Goal: Task Accomplishment & Management: Manage account settings

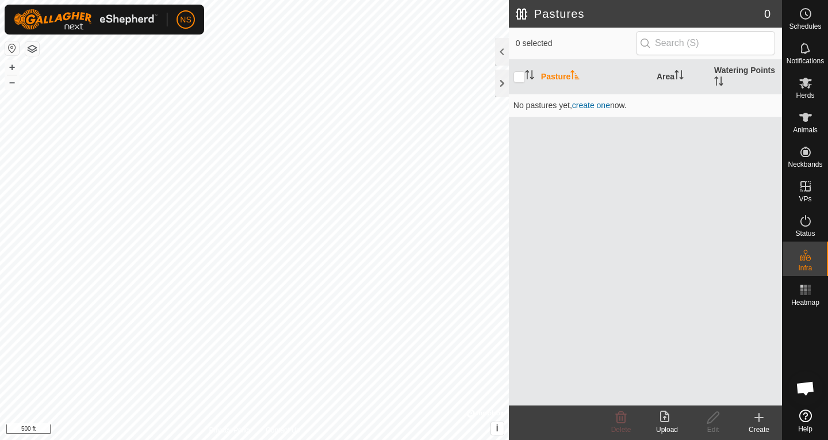
click at [664, 416] on icon at bounding box center [664, 415] width 9 height 11
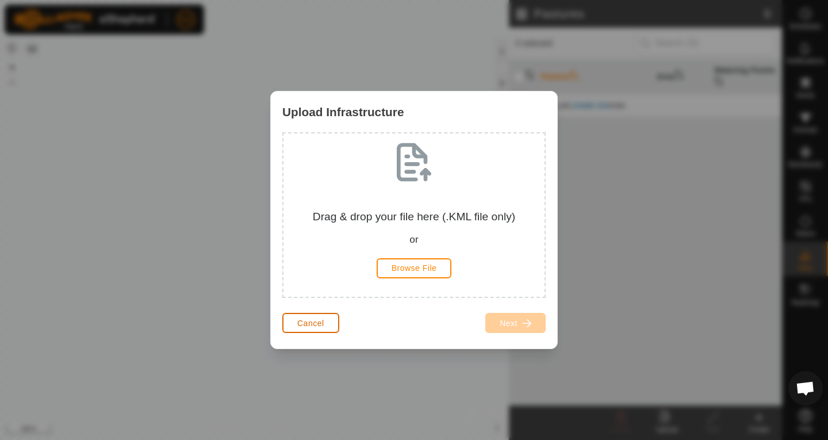
click at [316, 324] on span "Cancel" at bounding box center [310, 322] width 27 height 9
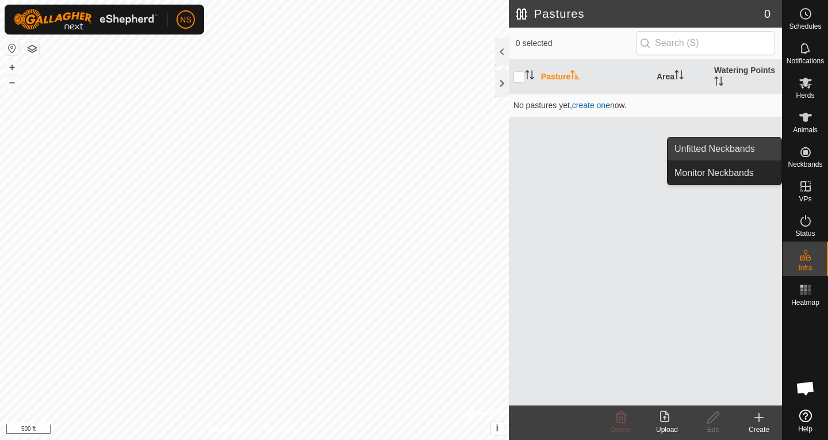
click at [727, 148] on link "Unfitted Neckbands" at bounding box center [724, 148] width 114 height 23
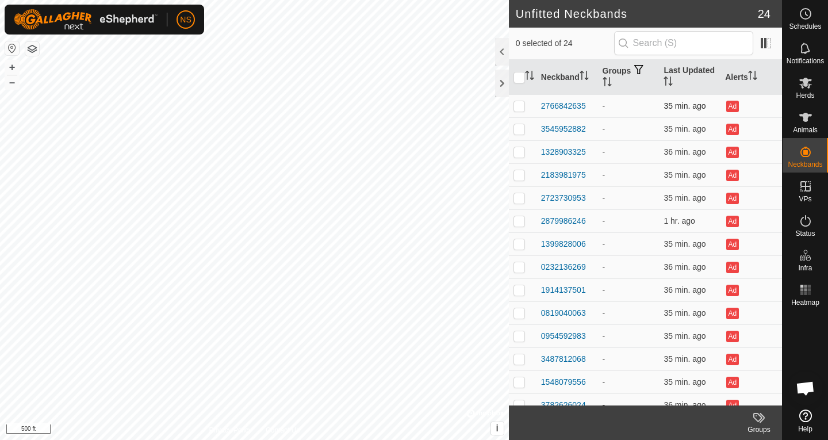
click at [523, 107] on p-checkbox at bounding box center [518, 105] width 11 height 9
checkbox input "false"
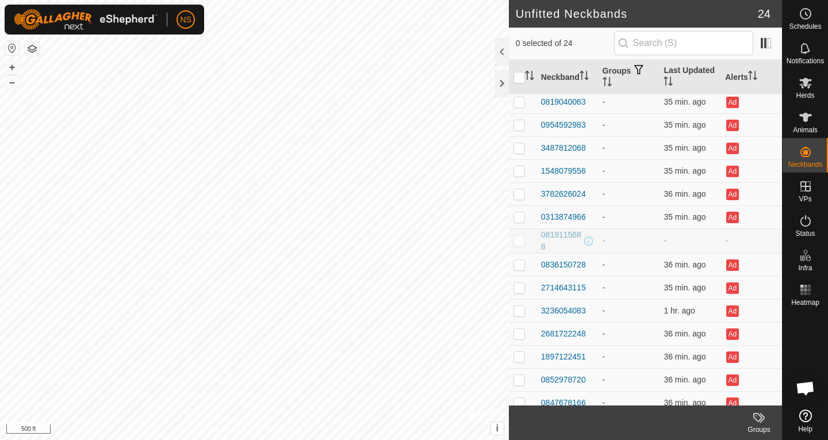
scroll to position [243, 0]
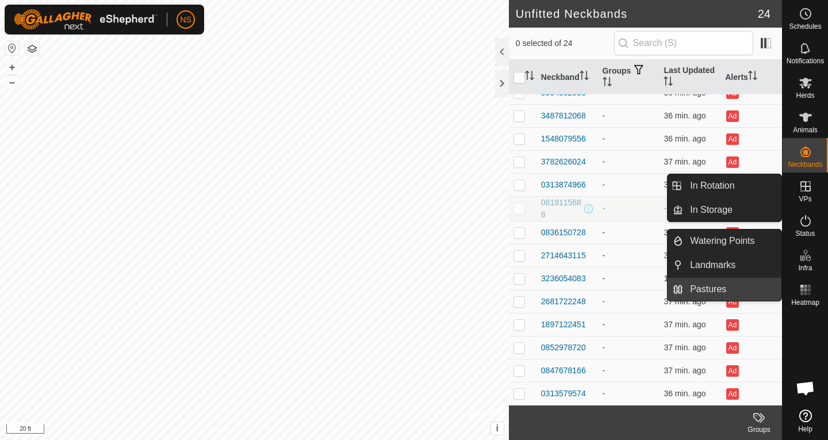
click at [712, 289] on link "Pastures" at bounding box center [732, 289] width 98 height 23
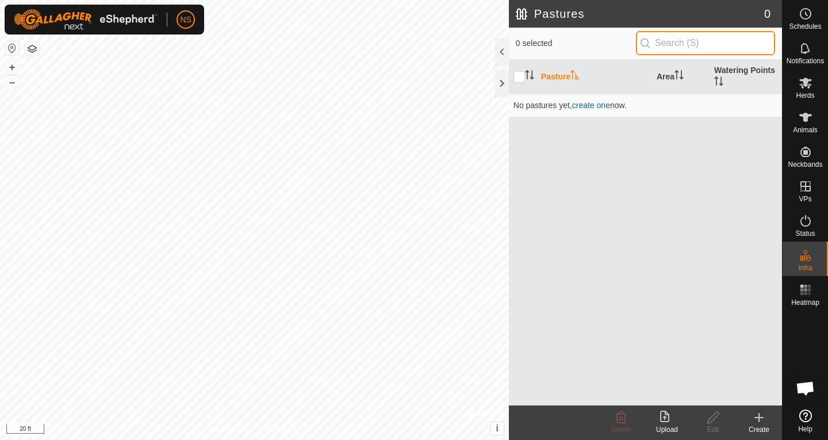
click at [667, 40] on input "text" at bounding box center [705, 43] width 139 height 24
type input "n"
click at [496, 427] on span "i" at bounding box center [497, 428] width 2 height 10
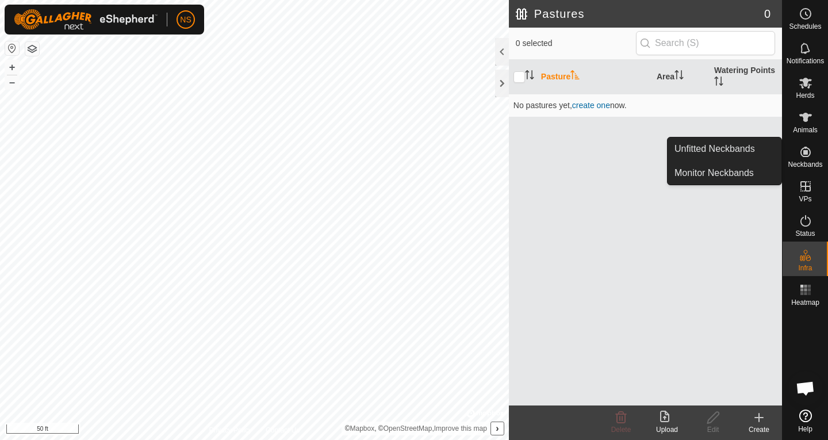
drag, startPoint x: 805, startPoint y: 172, endPoint x: 805, endPoint y: 162, distance: 10.4
click at [805, 162] on span "Neckbands" at bounding box center [804, 164] width 34 height 7
click at [722, 155] on link "Unfitted Neckbands" at bounding box center [724, 148] width 114 height 23
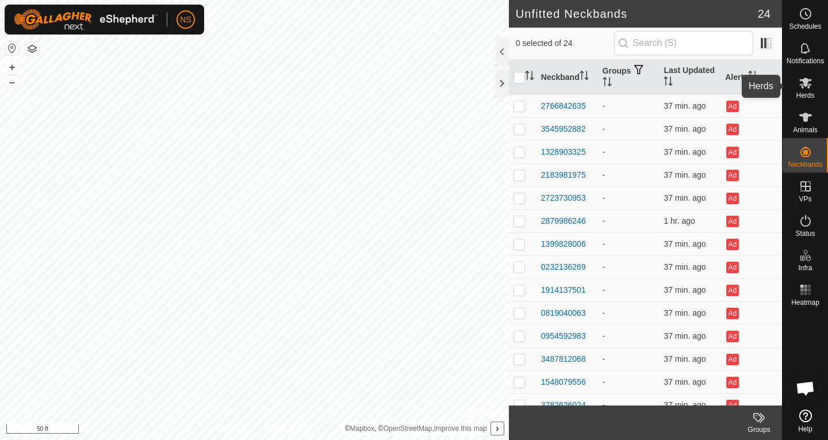
click at [809, 84] on icon at bounding box center [805, 83] width 14 height 14
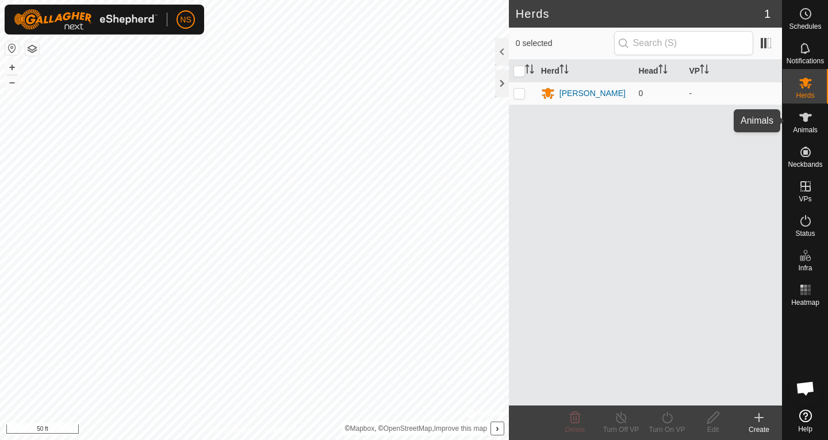
click at [809, 113] on icon at bounding box center [805, 117] width 14 height 14
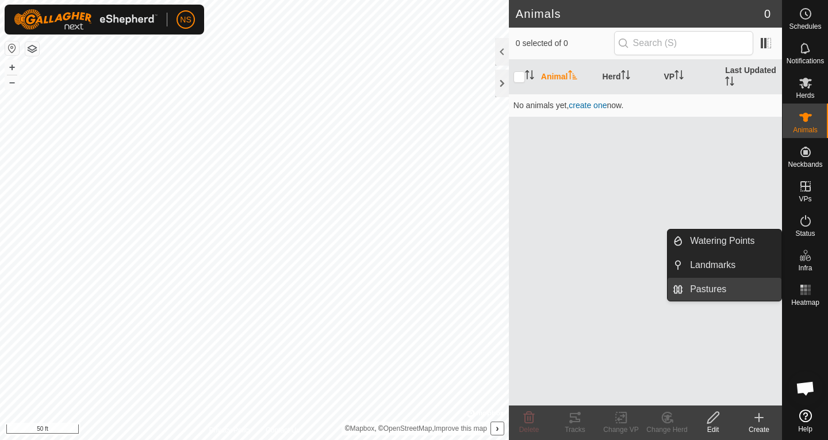
click at [732, 289] on link "Pastures" at bounding box center [732, 289] width 98 height 23
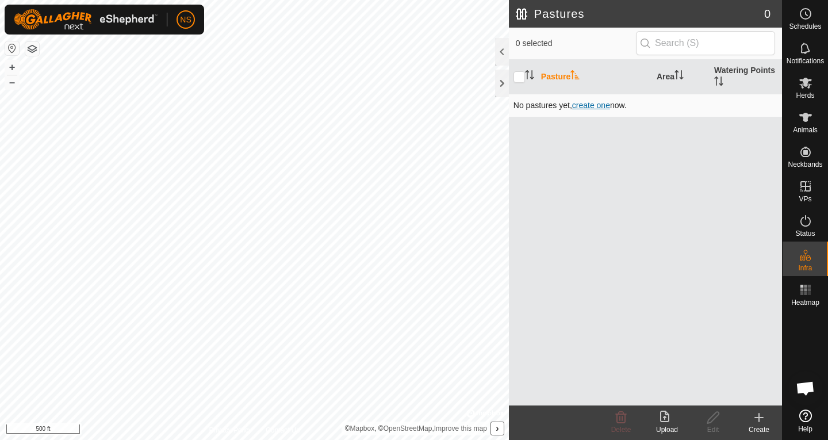
click at [585, 106] on span "create one" at bounding box center [591, 105] width 38 height 9
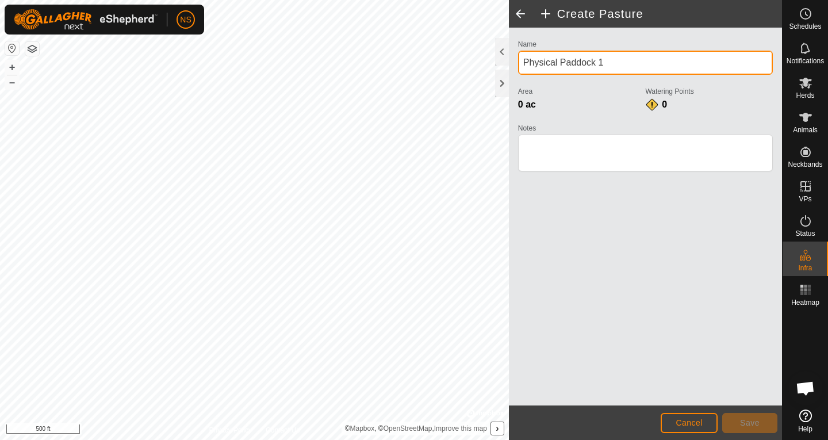
click at [609, 65] on input "Physical Paddock 1" at bounding box center [645, 63] width 255 height 24
drag, startPoint x: 609, startPoint y: 65, endPoint x: 508, endPoint y: 67, distance: 101.8
click at [509, 67] on div "Create Pasture Name Physical Paddock 1 Area 0 ac Watering Points 0 Notes Cancel…" at bounding box center [645, 220] width 273 height 440
type input "b"
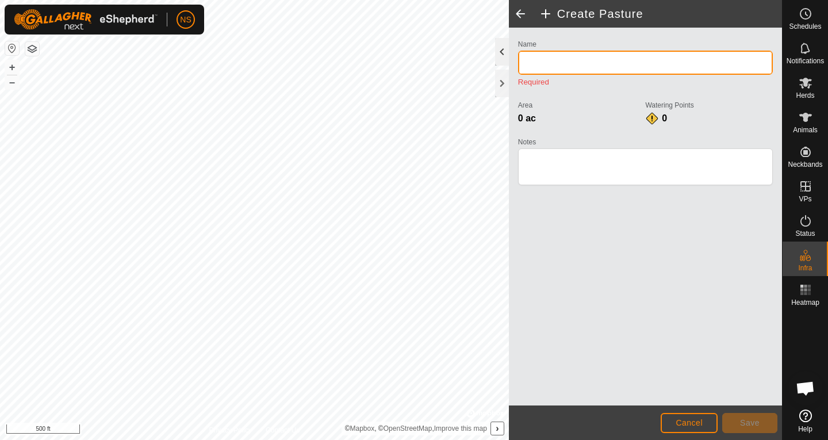
type input "b"
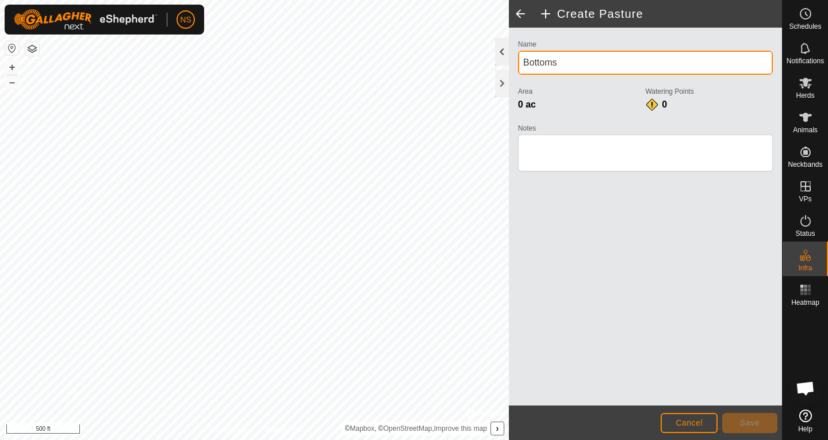
type input "Bottoms"
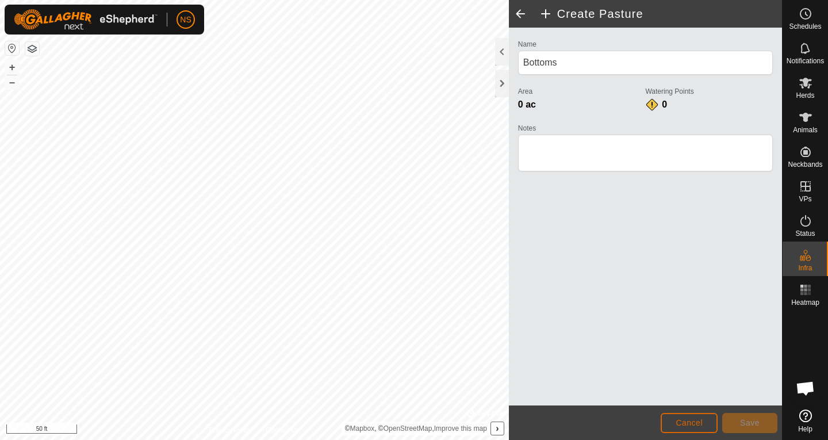
click at [683, 416] on button "Cancel" at bounding box center [688, 423] width 57 height 20
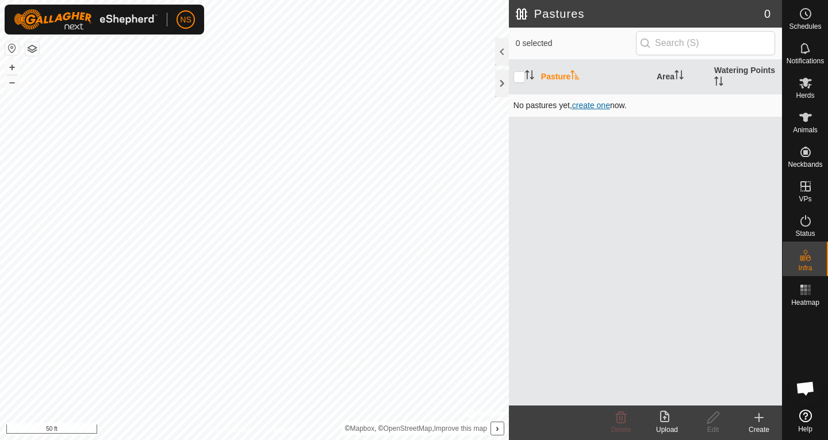
click at [589, 107] on span "create one" at bounding box center [591, 105] width 38 height 9
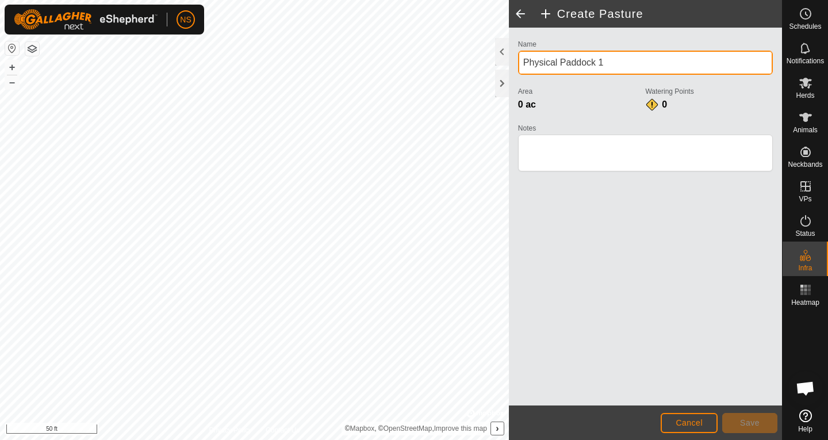
click at [482, 68] on div "Create Pasture Name Physical Paddock 1 Area 0 ac Watering Points 0 Notes Cancel…" at bounding box center [391, 220] width 782 height 440
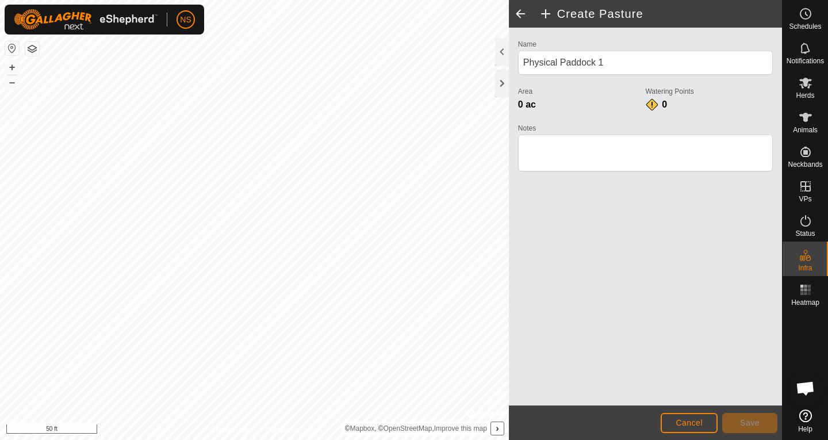
click at [547, 16] on h2 "Create Pasture" at bounding box center [660, 14] width 243 height 14
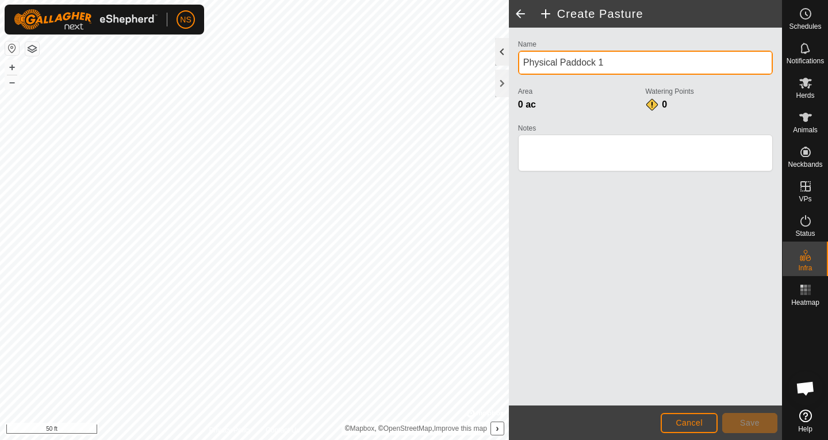
click at [491, 63] on div "Create Pasture Name Physical Paddock 1 Area 0 ac Watering Points 0 Notes Cancel…" at bounding box center [391, 220] width 782 height 440
drag, startPoint x: 618, startPoint y: 60, endPoint x: 511, endPoint y: 59, distance: 107.5
click at [511, 59] on div "Name Physical Paddock 1 Area 0 ac Watering Points 0 Notes" at bounding box center [645, 217] width 273 height 378
type input "Bottoms"
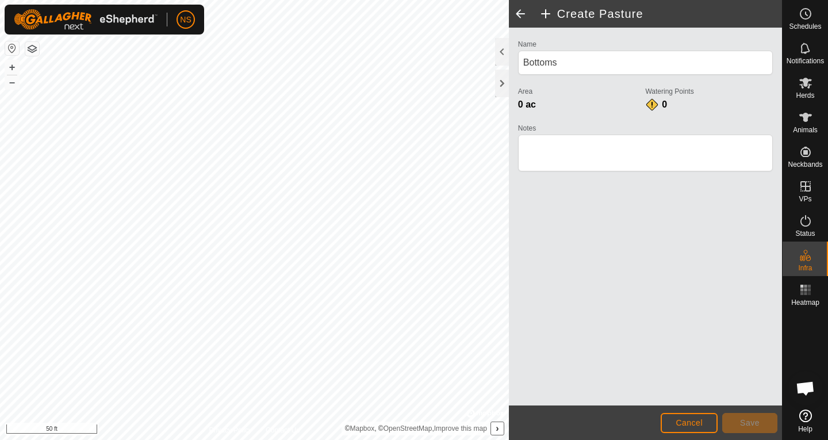
click at [220, 439] on html "NS Schedules Notifications Herds Animals Neckbands VPs Status Infra Heatmap Hel…" at bounding box center [414, 220] width 828 height 440
click at [316, 439] on html "NS Schedules Notifications Herds Animals Neckbands VPs Status Infra Heatmap Hel…" at bounding box center [414, 220] width 828 height 440
click at [282, 439] on html "NS Schedules Notifications Herds Animals Neckbands VPs Status Infra Heatmap Hel…" at bounding box center [414, 220] width 828 height 440
click at [742, 419] on span "Save" at bounding box center [750, 422] width 20 height 9
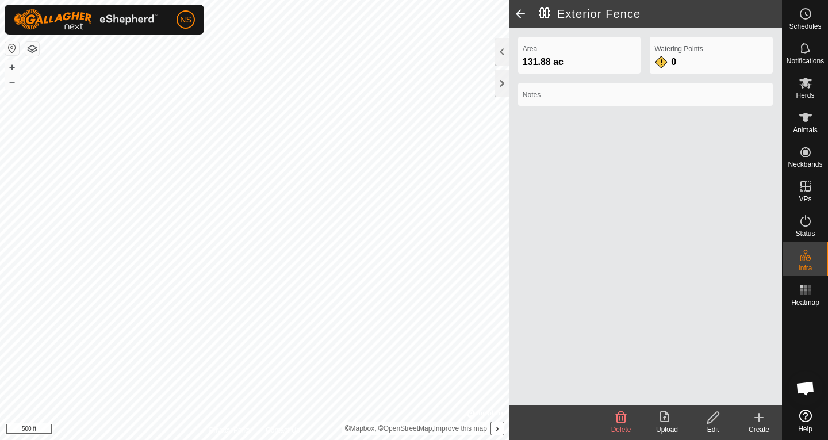
click at [520, 16] on span at bounding box center [520, 14] width 23 height 28
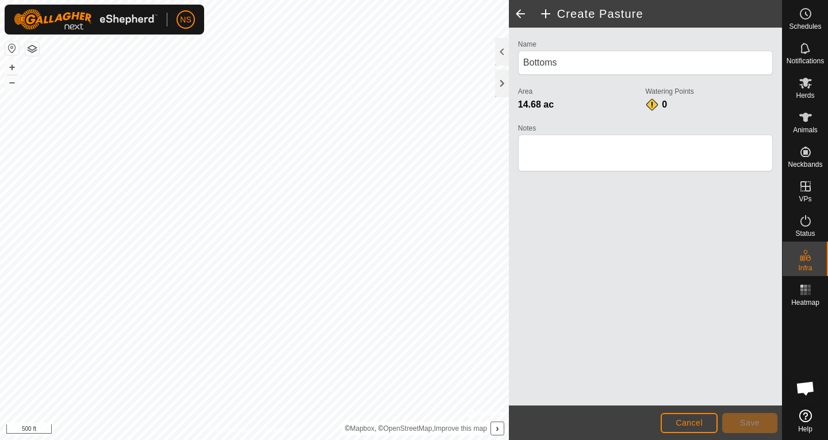
click at [521, 15] on span at bounding box center [520, 14] width 23 height 28
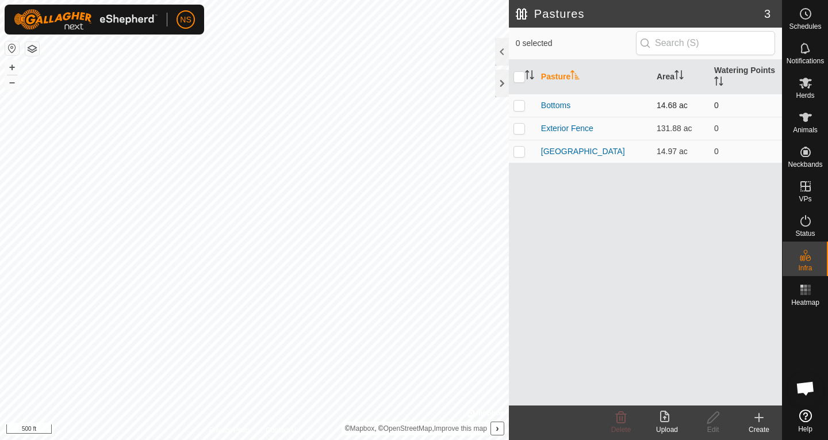
click at [519, 106] on p-checkbox at bounding box center [518, 105] width 11 height 9
checkbox input "true"
click at [712, 415] on icon at bounding box center [712, 417] width 11 height 11
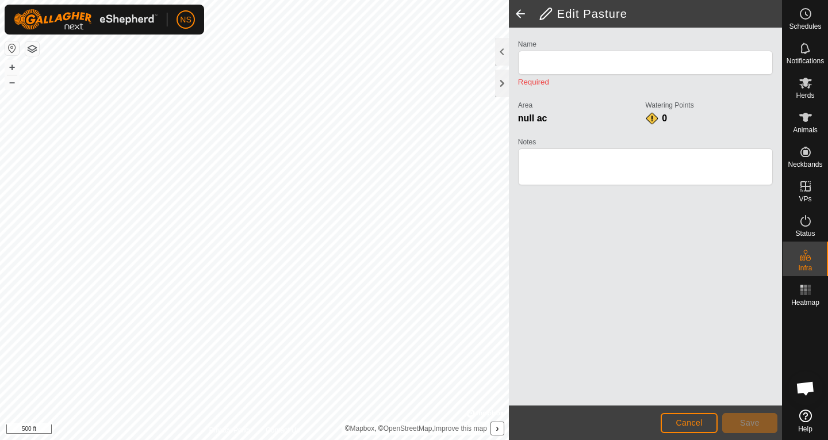
type input "Bottoms"
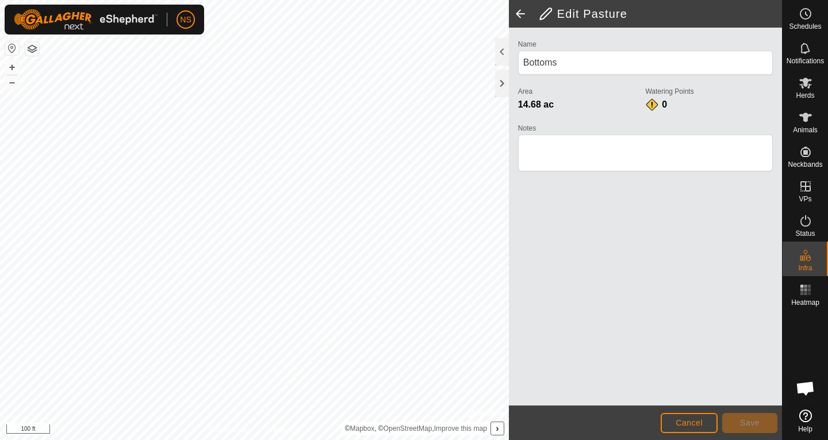
click at [375, 433] on div "Exterior Fence 131.88 ac + – ⇧ › © Mapbox , © OpenStreetMap , Improve this map …" at bounding box center [254, 220] width 509 height 440
click at [739, 419] on button "Save" at bounding box center [749, 423] width 55 height 20
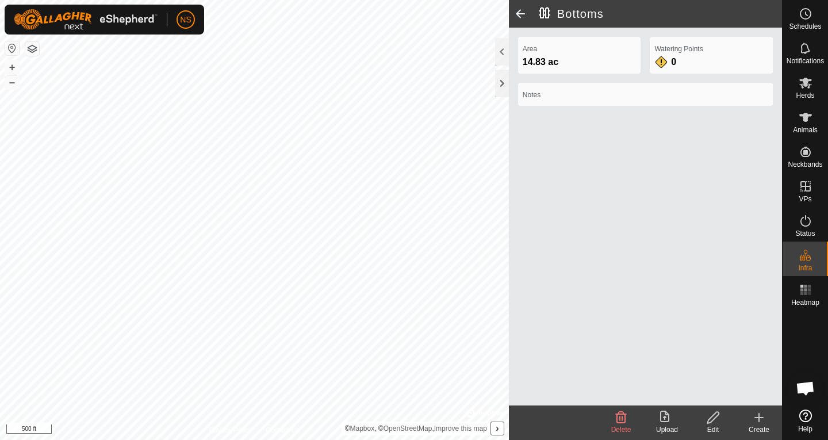
click at [518, 15] on span at bounding box center [520, 14] width 23 height 28
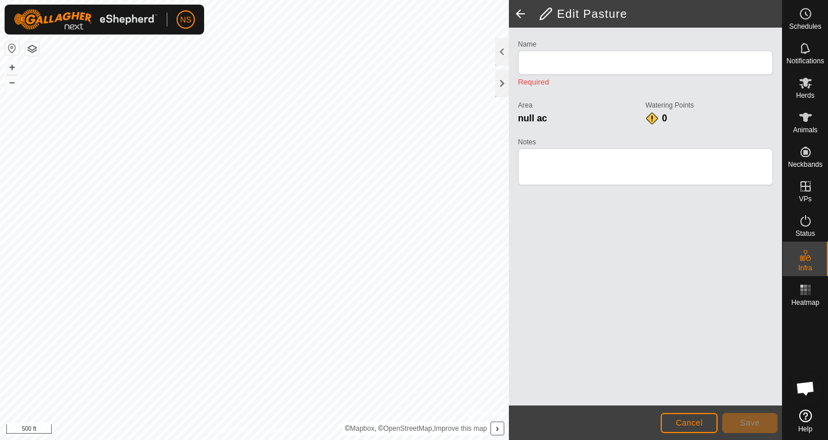
type input "Bottoms"
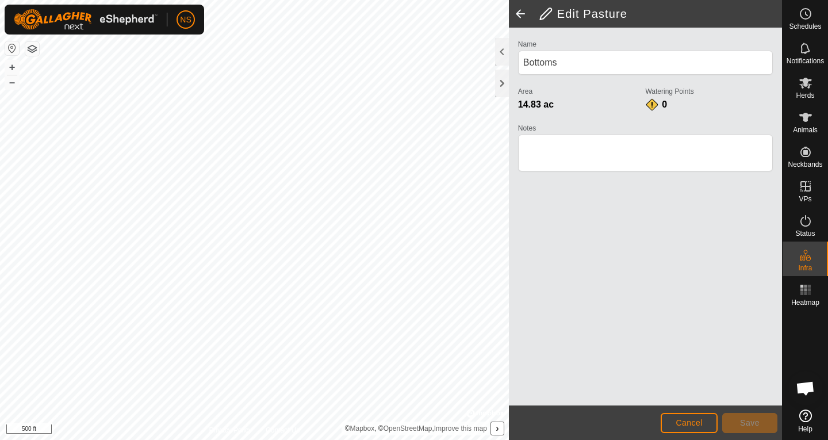
click at [518, 12] on span at bounding box center [520, 14] width 23 height 28
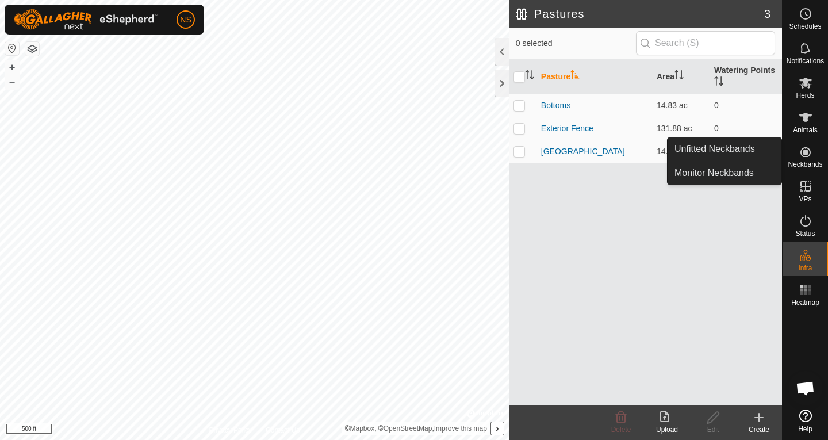
click at [803, 151] on icon at bounding box center [805, 152] width 10 height 10
click at [725, 149] on link "Unfitted Neckbands" at bounding box center [724, 148] width 114 height 23
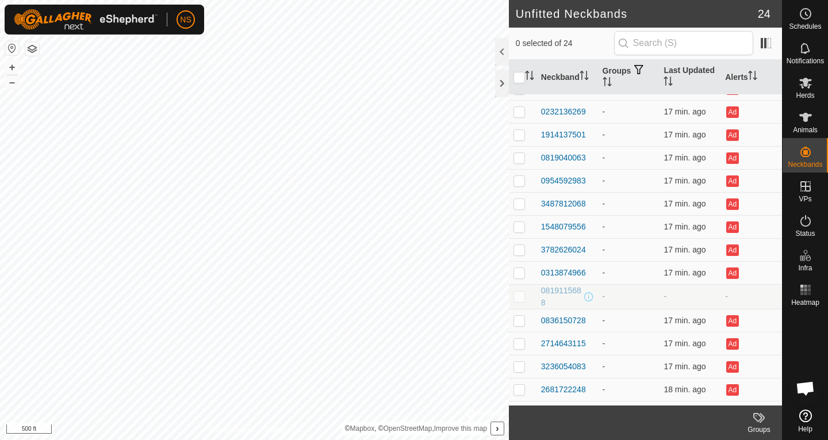
scroll to position [243, 0]
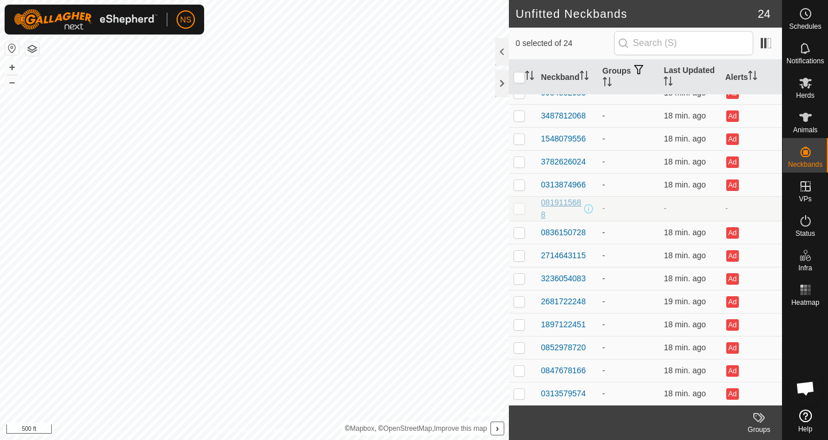
click at [563, 206] on div "0819115688" at bounding box center [561, 209] width 41 height 24
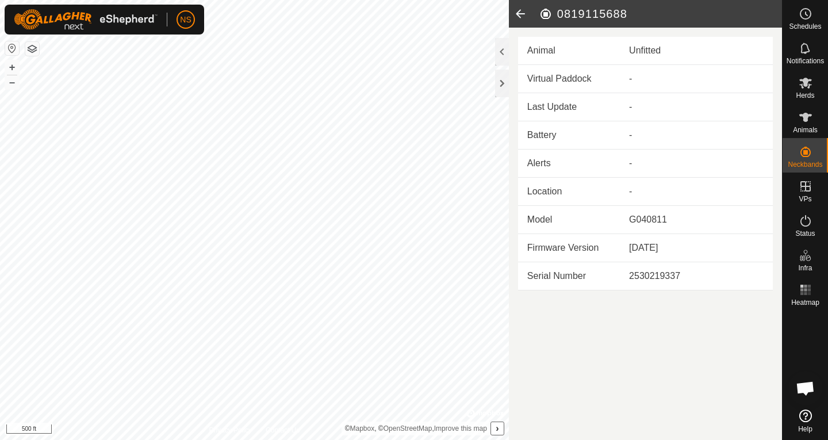
click at [521, 12] on icon at bounding box center [520, 14] width 23 height 28
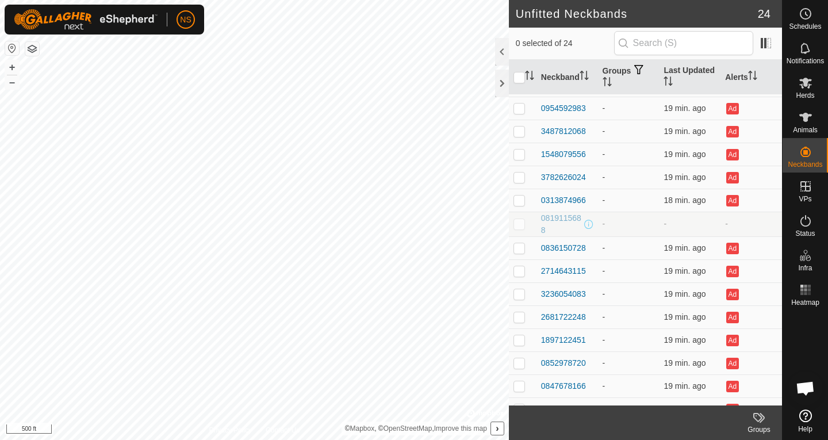
scroll to position [243, 0]
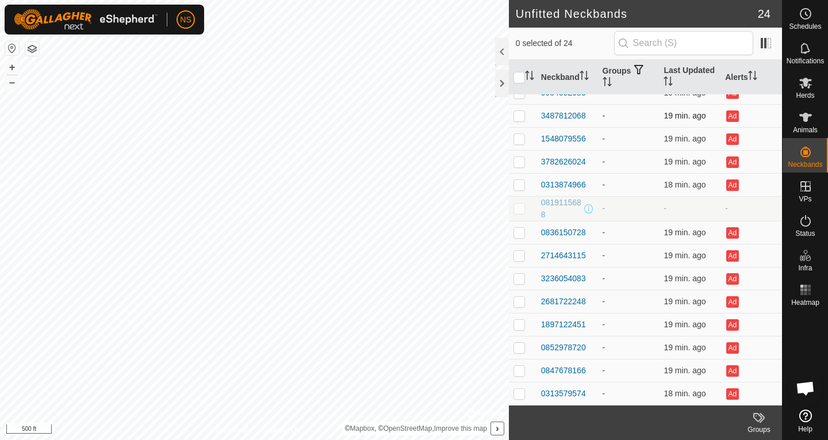
click at [518, 117] on p-checkbox at bounding box center [518, 115] width 11 height 9
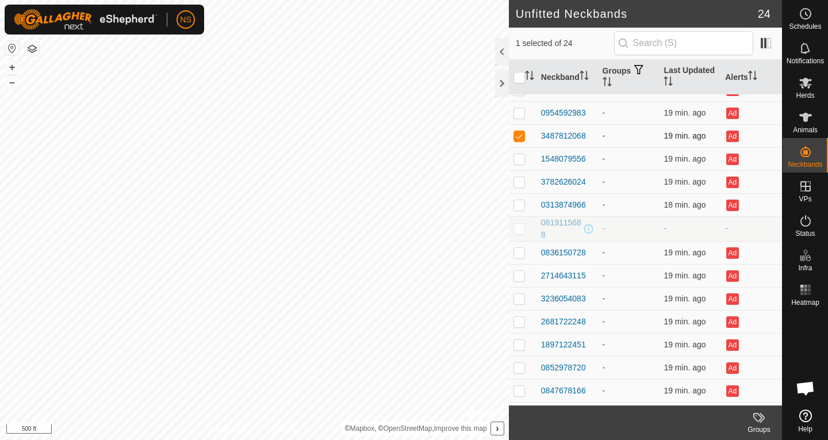
click at [520, 138] on p-checkbox at bounding box center [518, 135] width 11 height 9
click at [519, 139] on p-checkbox at bounding box center [518, 135] width 11 height 9
checkbox input "false"
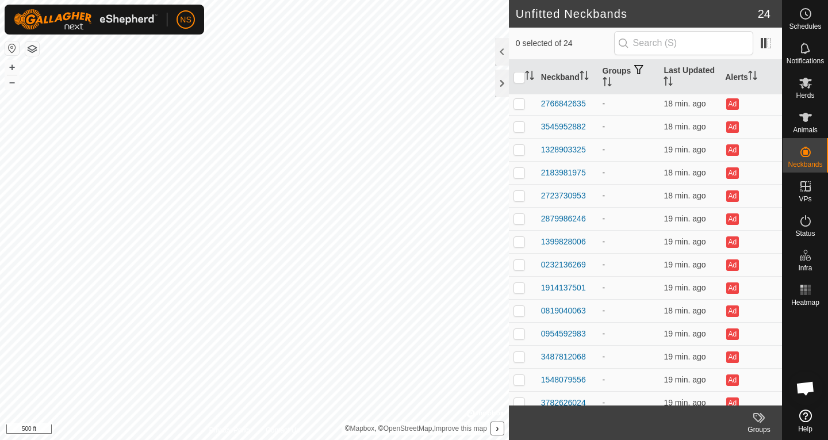
scroll to position [0, 0]
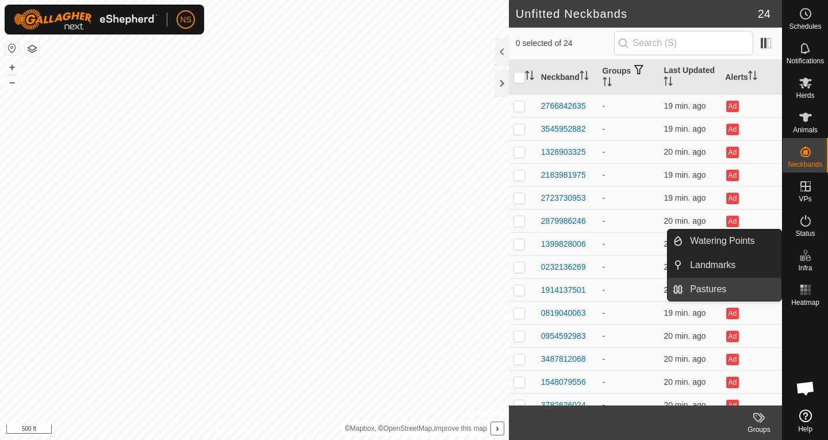
click at [719, 285] on link "Pastures" at bounding box center [732, 289] width 98 height 23
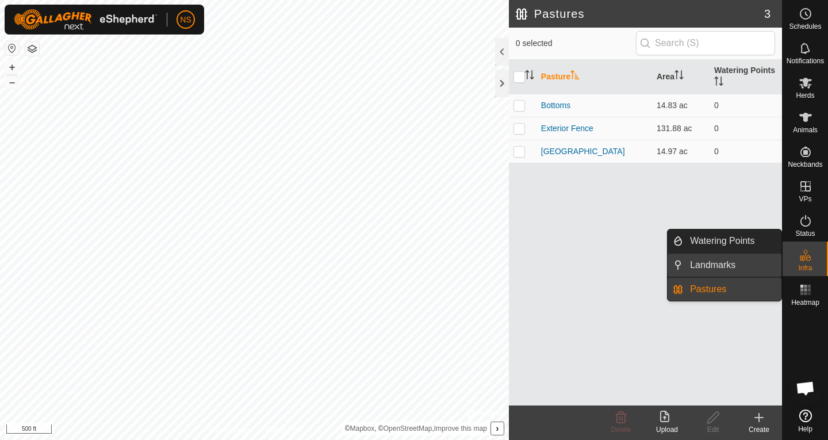
click at [716, 266] on link "Landmarks" at bounding box center [732, 264] width 98 height 23
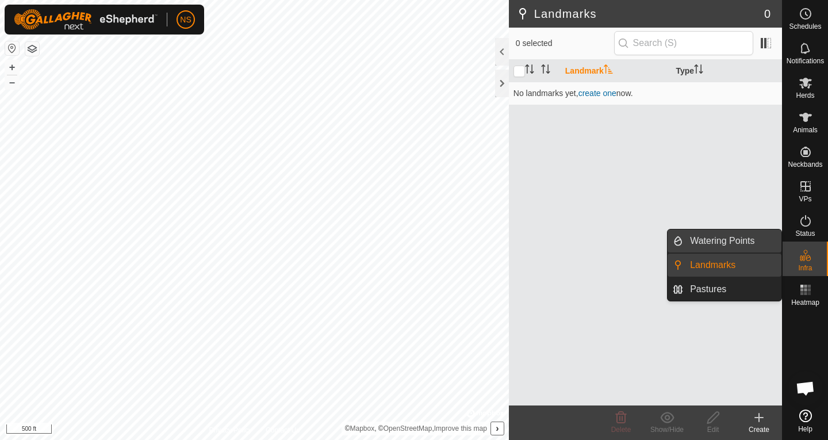
click at [716, 243] on link "Watering Points" at bounding box center [732, 240] width 98 height 23
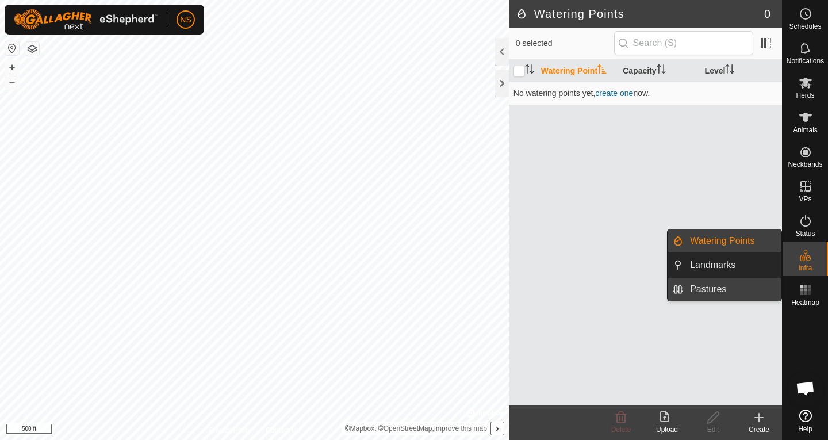
click at [717, 288] on link "Pastures" at bounding box center [732, 289] width 98 height 23
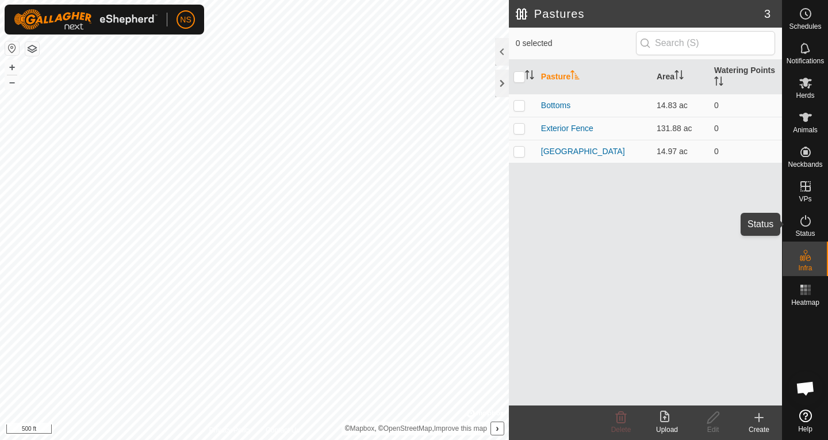
click at [807, 226] on icon at bounding box center [805, 221] width 14 height 14
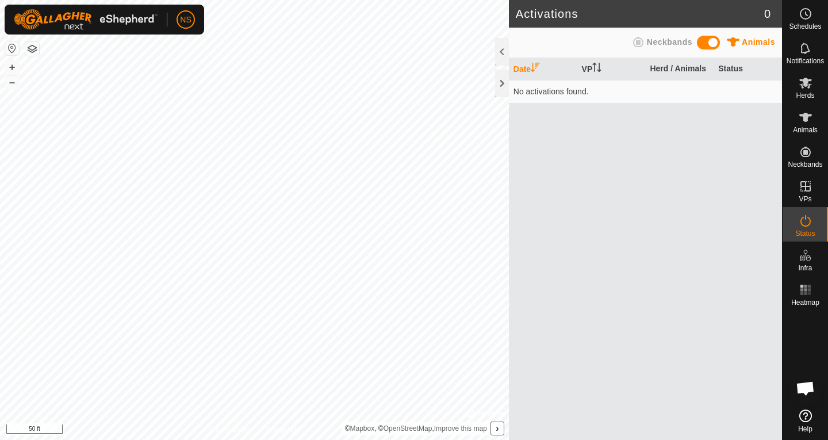
click at [361, 439] on html "NS Schedules Notifications Herds Animals Neckbands VPs Status Infra Heatmap Hel…" at bounding box center [414, 220] width 828 height 440
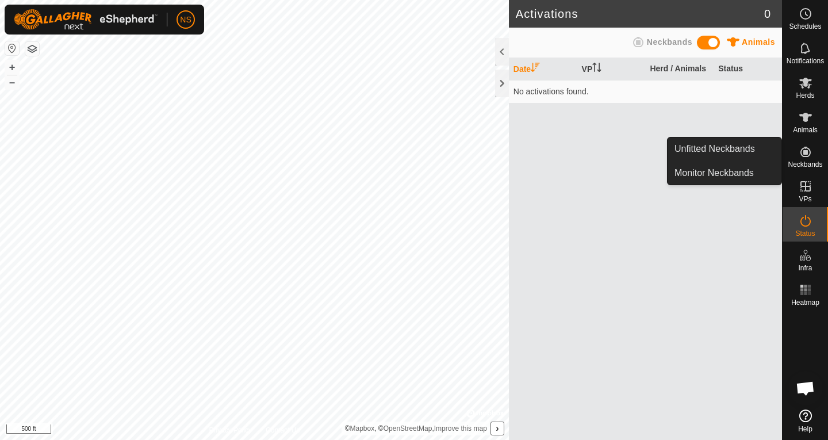
click at [804, 156] on icon at bounding box center [805, 152] width 10 height 10
click at [747, 144] on link "Unfitted Neckbands" at bounding box center [724, 148] width 114 height 23
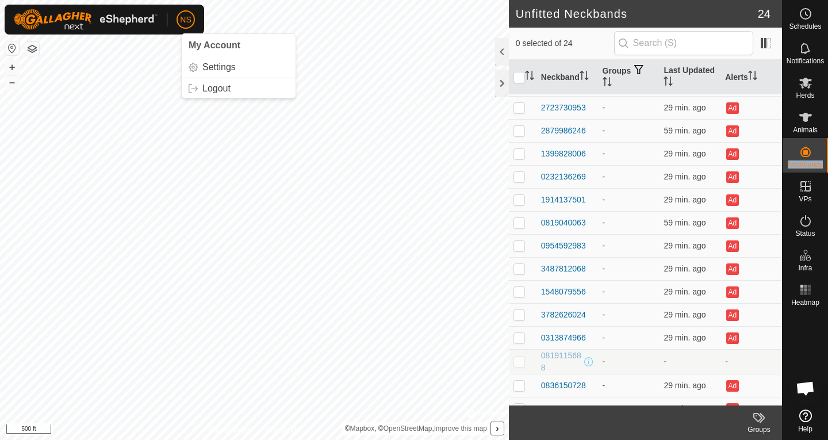
scroll to position [99, 0]
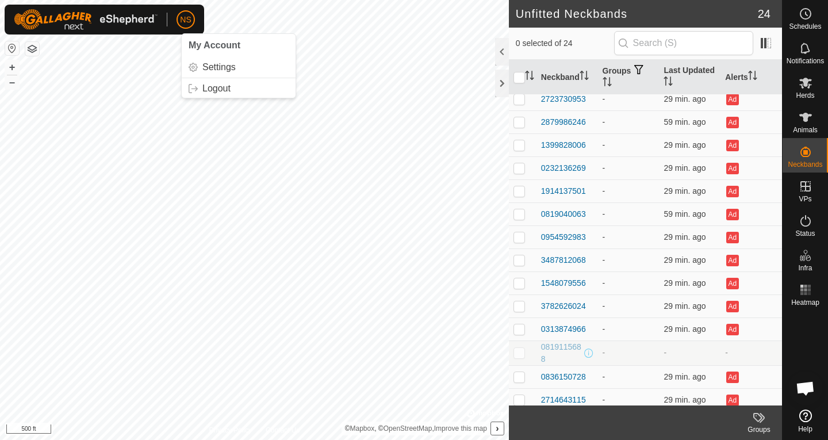
click at [518, 357] on td at bounding box center [523, 352] width 28 height 25
checkbox input "false"
click at [518, 331] on p-checkbox at bounding box center [518, 328] width 11 height 9
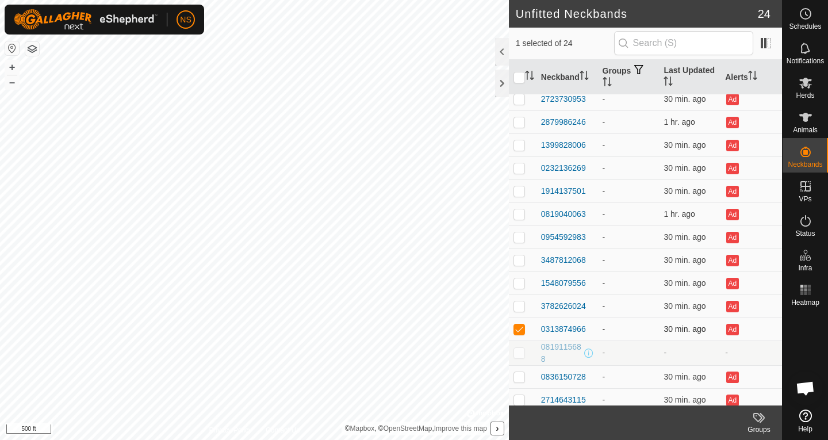
checkbox input "false"
click at [520, 352] on p-checkbox at bounding box center [518, 352] width 11 height 9
checkbox input "false"
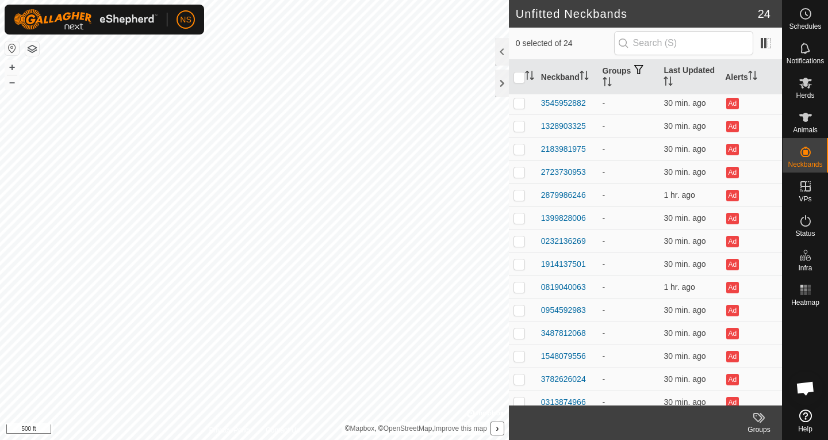
scroll to position [0, 0]
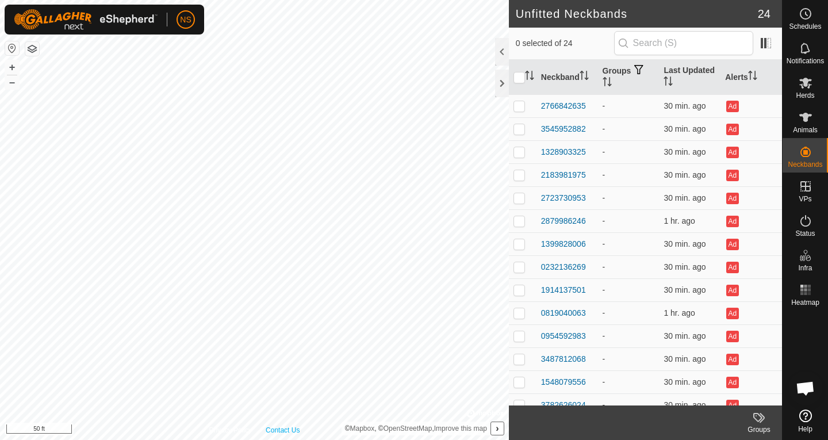
click at [273, 439] on html "NS Schedules Notifications Herds Animals Neckbands VPs Status Infra Heatmap Hel…" at bounding box center [414, 220] width 828 height 440
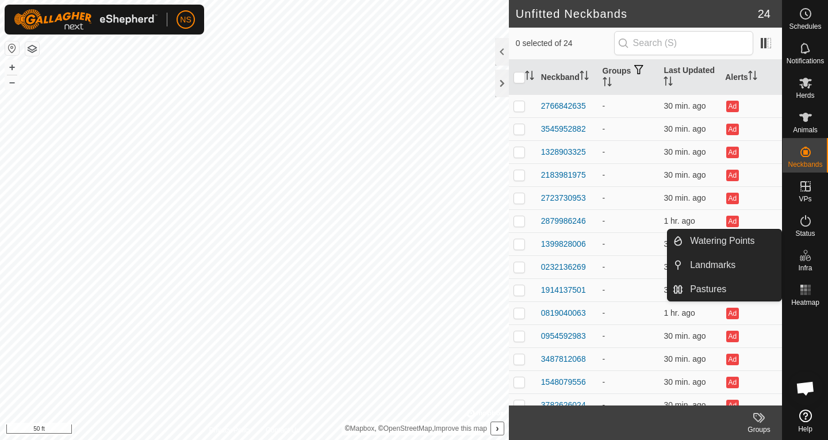
click at [805, 263] on es-infrastructure-svg-icon at bounding box center [805, 255] width 21 height 18
click at [712, 287] on link "Pastures" at bounding box center [732, 289] width 98 height 23
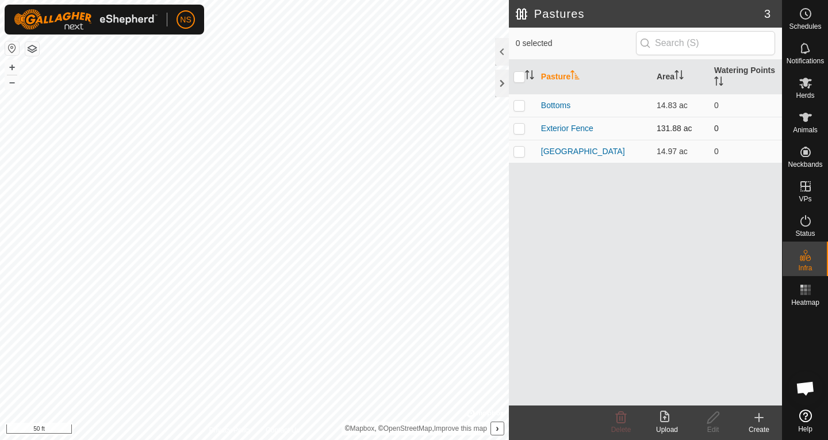
click at [520, 125] on p-checkbox at bounding box center [518, 128] width 11 height 9
checkbox input "true"
click at [708, 425] on div "Edit" at bounding box center [713, 429] width 46 height 10
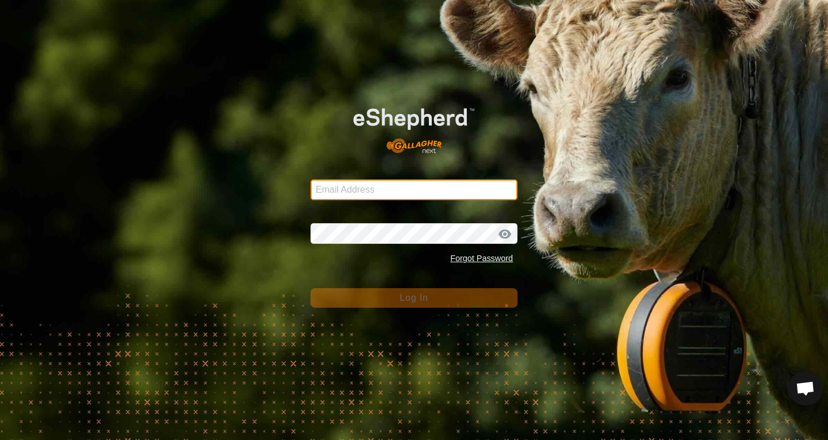
click at [358, 193] on input "Email Address" at bounding box center [413, 189] width 207 height 21
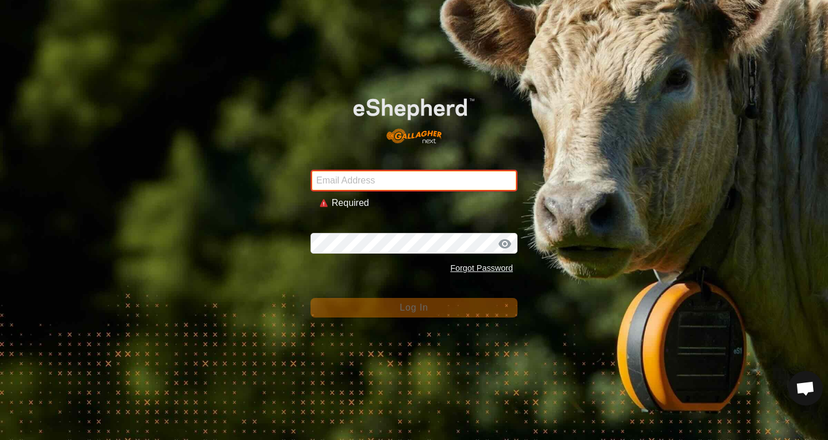
type input "[PERSON_NAME][EMAIL_ADDRESS][PERSON_NAME][DOMAIN_NAME]"
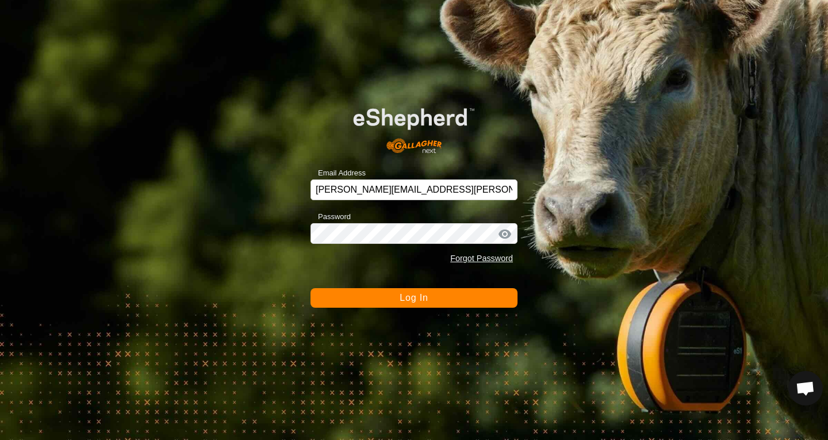
click at [398, 294] on button "Log In" at bounding box center [413, 298] width 207 height 20
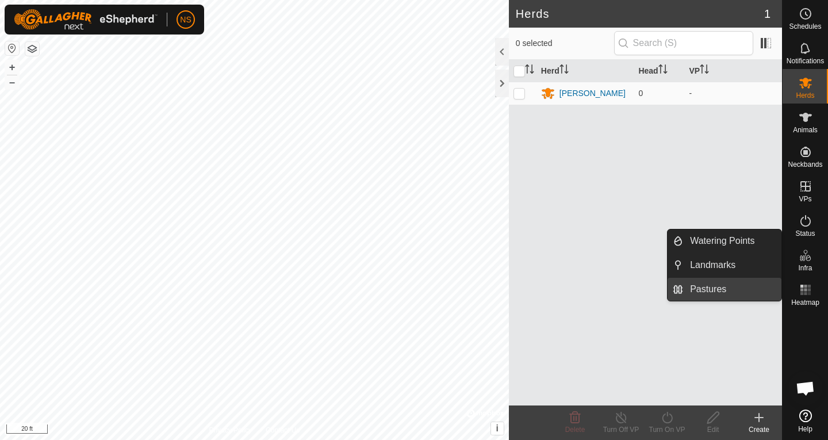
click at [722, 286] on link "Pastures" at bounding box center [732, 289] width 98 height 23
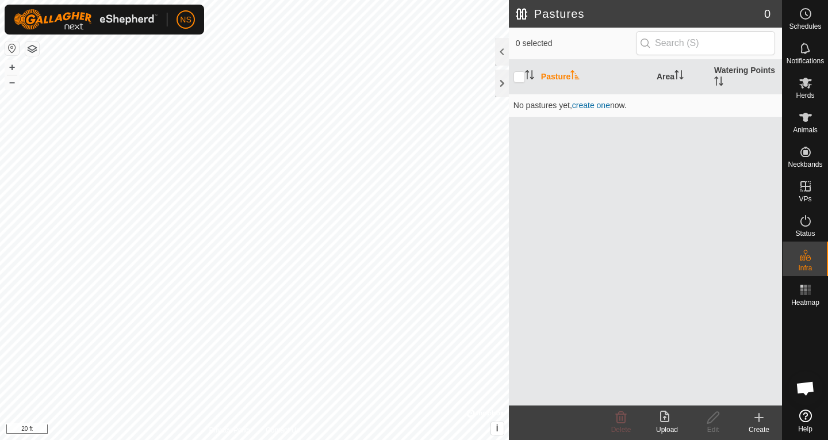
click at [556, 74] on th "Pasture" at bounding box center [594, 77] width 116 height 34
drag, startPoint x: 578, startPoint y: 207, endPoint x: 578, endPoint y: 186, distance: 20.7
click at [578, 186] on div "Pasture Area Watering Points No pastures yet , create one now." at bounding box center [645, 232] width 273 height 345
click at [759, 423] on icon at bounding box center [759, 417] width 14 height 14
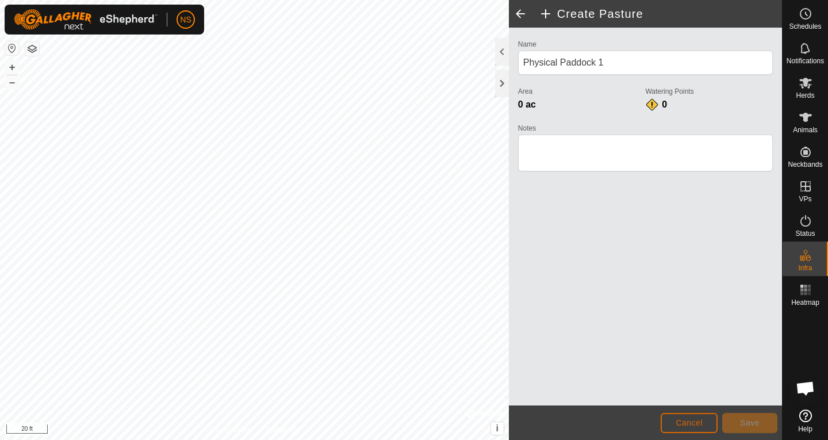
click at [702, 421] on span "Cancel" at bounding box center [688, 422] width 27 height 9
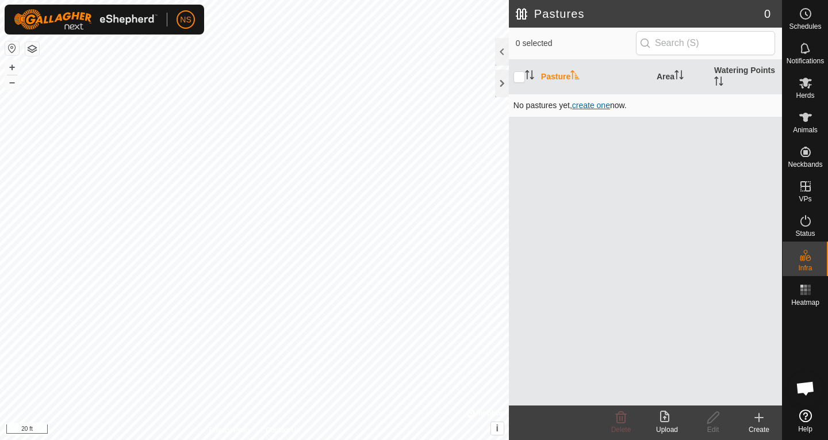
click at [597, 105] on span "create one" at bounding box center [591, 105] width 38 height 9
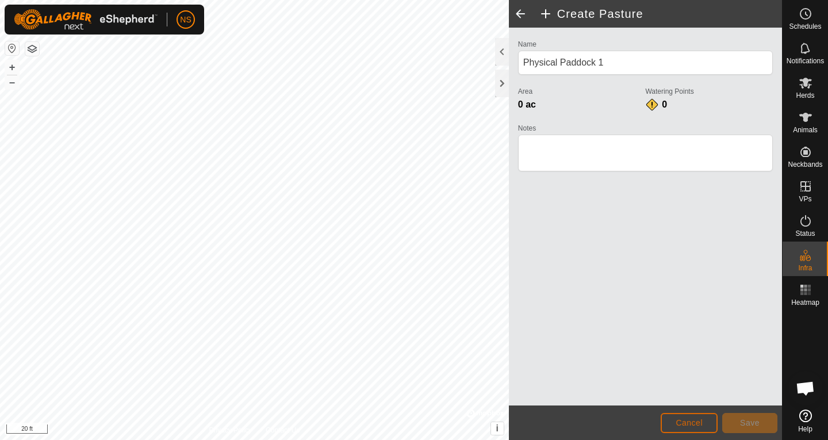
click at [681, 418] on span "Cancel" at bounding box center [688, 422] width 27 height 9
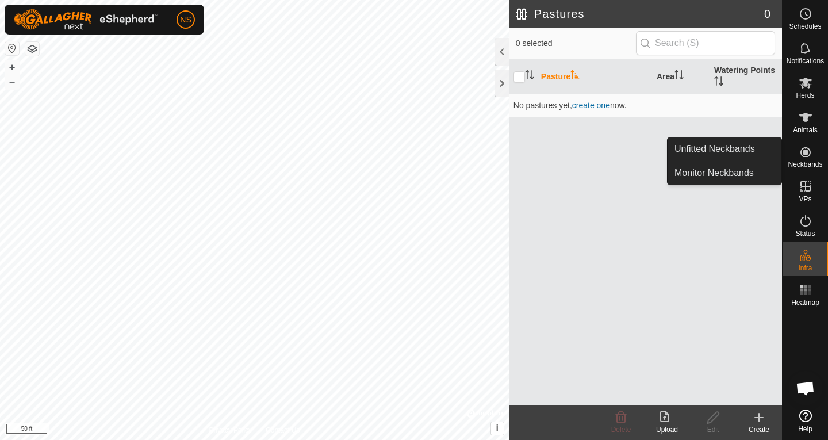
click at [808, 159] on es-neckbands-svg-icon at bounding box center [805, 152] width 21 height 18
click at [716, 149] on link "Unfitted Neckbands" at bounding box center [724, 148] width 114 height 23
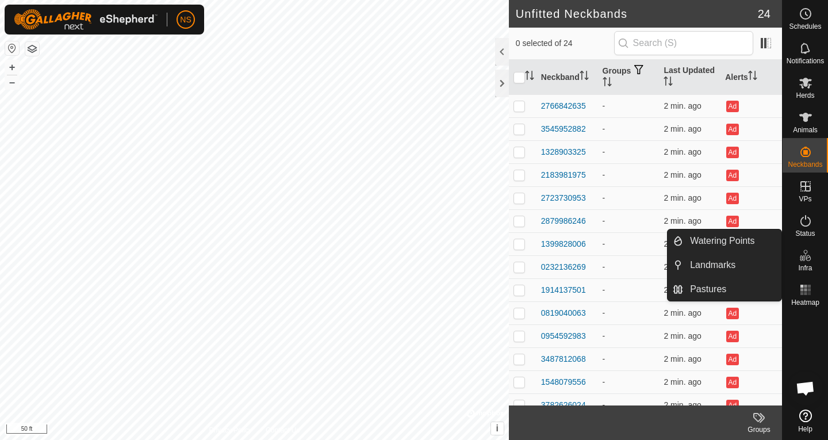
click at [805, 256] on icon at bounding box center [805, 255] width 14 height 14
click at [719, 287] on link "Pastures" at bounding box center [732, 289] width 98 height 23
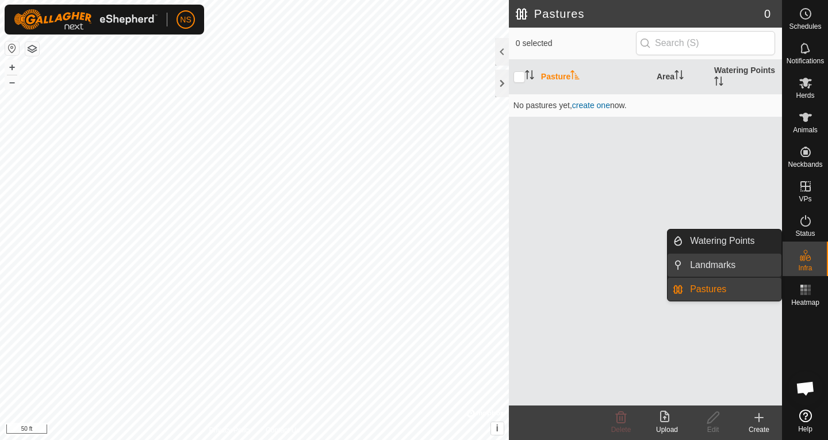
click at [713, 260] on link "Landmarks" at bounding box center [732, 264] width 98 height 23
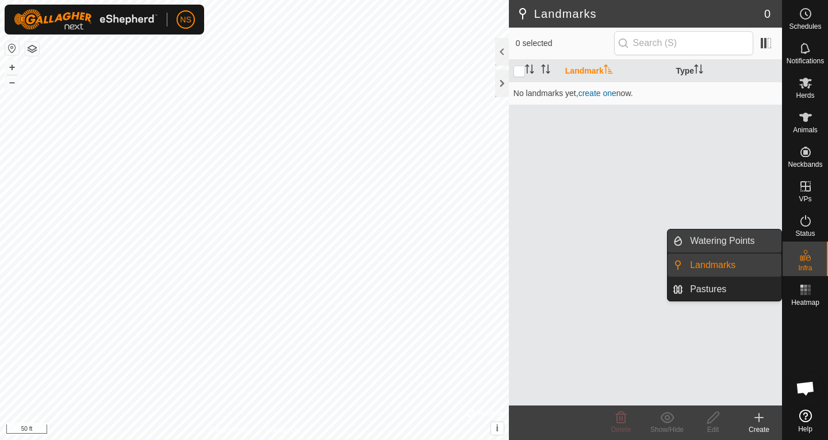
click at [711, 243] on link "Watering Points" at bounding box center [732, 240] width 98 height 23
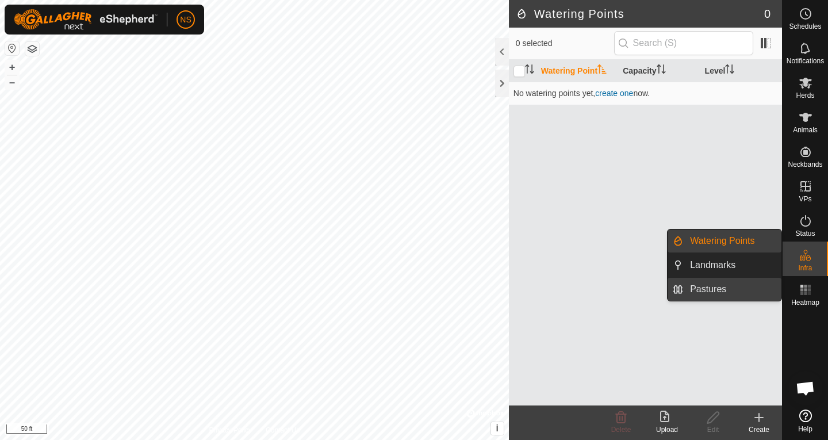
click at [712, 292] on link "Pastures" at bounding box center [732, 289] width 98 height 23
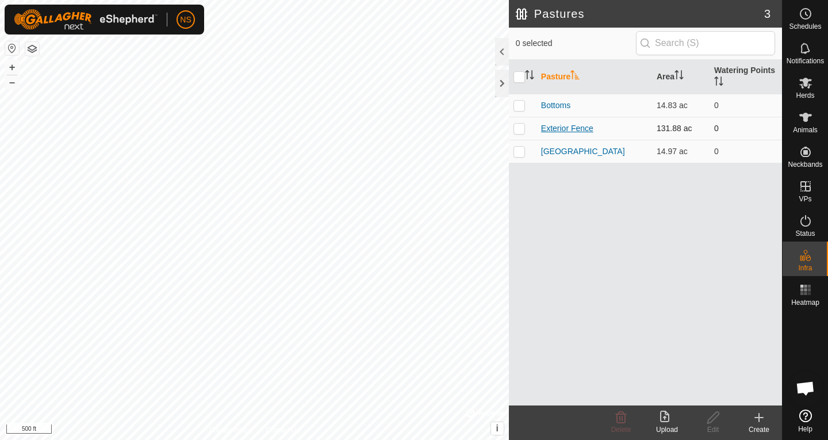
click at [564, 129] on link "Exterior Fence" at bounding box center [567, 128] width 52 height 9
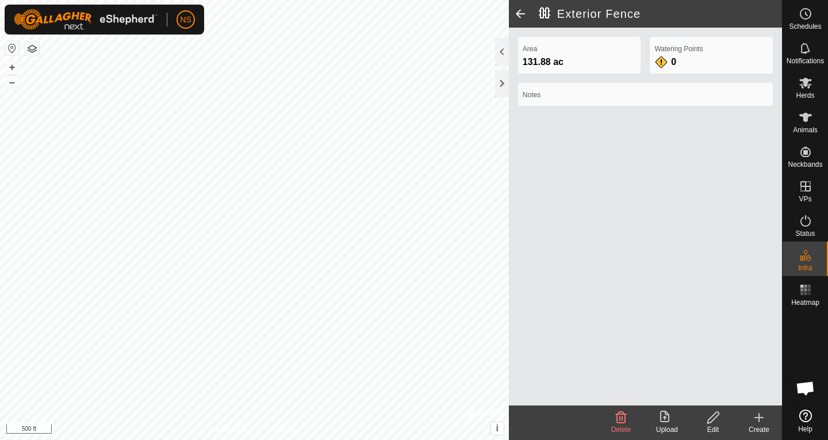
click at [598, 195] on div "Area 131.88 ac Watering Points 0 Notes" at bounding box center [645, 217] width 273 height 378
click at [522, 16] on span at bounding box center [520, 14] width 23 height 28
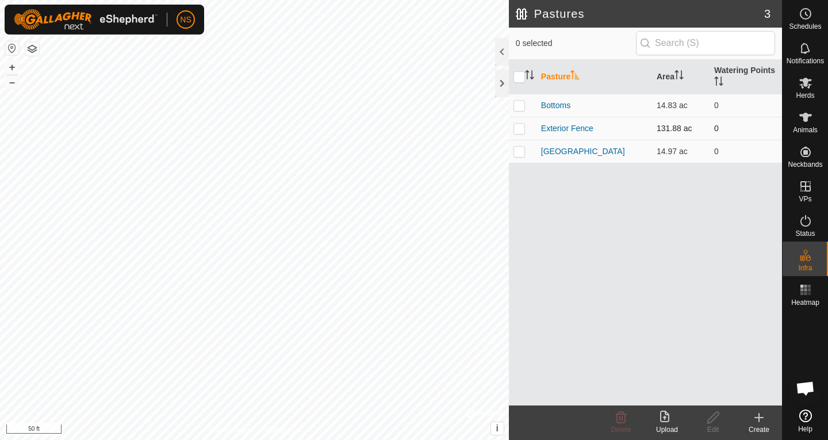
click at [523, 128] on p-checkbox at bounding box center [518, 128] width 11 height 9
checkbox input "true"
click at [710, 424] on icon at bounding box center [713, 417] width 14 height 14
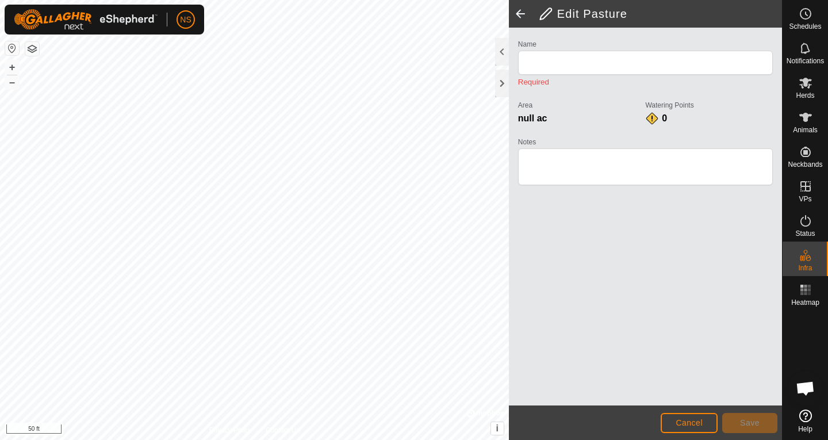
type input "Exterior Fence"
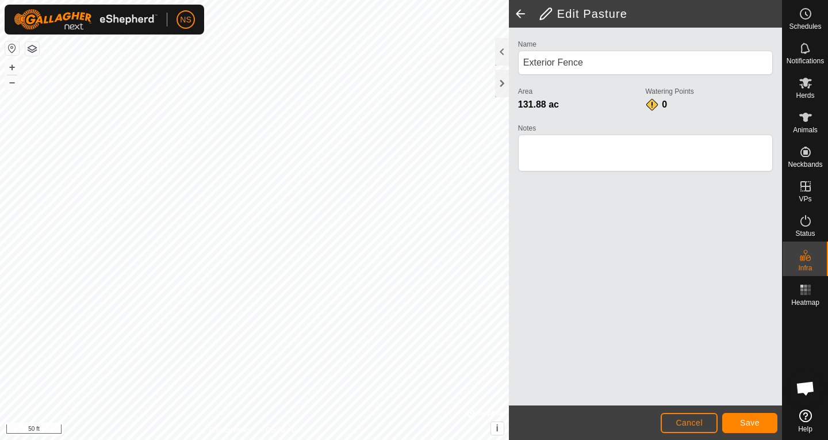
click at [352, 439] on html "NS Schedules Notifications Herds Animals Neckbands VPs Status Infra Heatmap Hel…" at bounding box center [414, 220] width 828 height 440
click at [324, 0] on html "NS Schedules Notifications Herds Animals Neckbands VPs Status Infra Heatmap Hel…" at bounding box center [414, 220] width 828 height 440
click at [298, 0] on html "NS Schedules Notifications Herds Animals Neckbands VPs Status Infra Heatmap Hel…" at bounding box center [414, 220] width 828 height 440
click at [287, 0] on html "NS Schedules Notifications Herds Animals Neckbands VPs Status Infra Heatmap Hel…" at bounding box center [414, 220] width 828 height 440
click at [749, 424] on span "Save" at bounding box center [750, 422] width 20 height 9
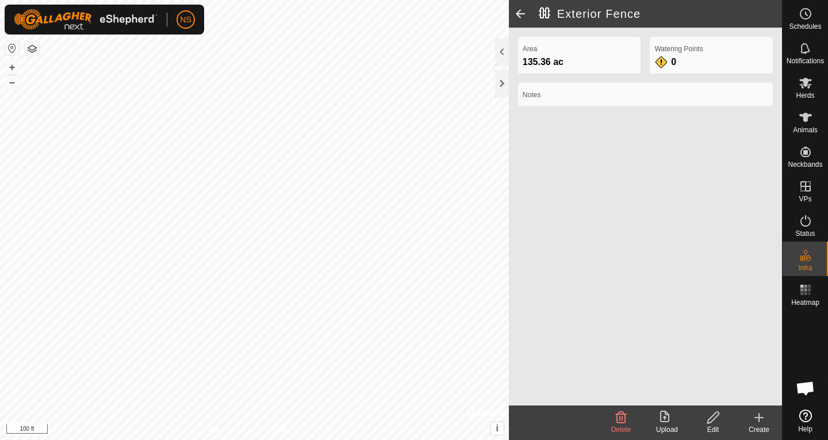
click at [713, 418] on icon at bounding box center [712, 417] width 11 height 11
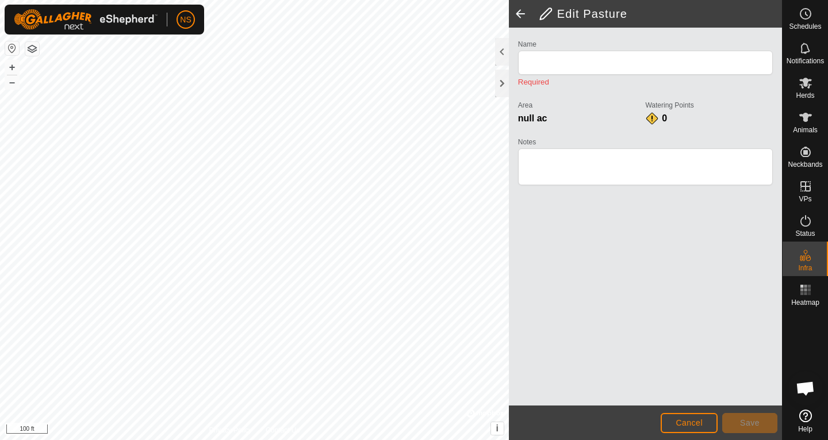
type input "Exterior Fence"
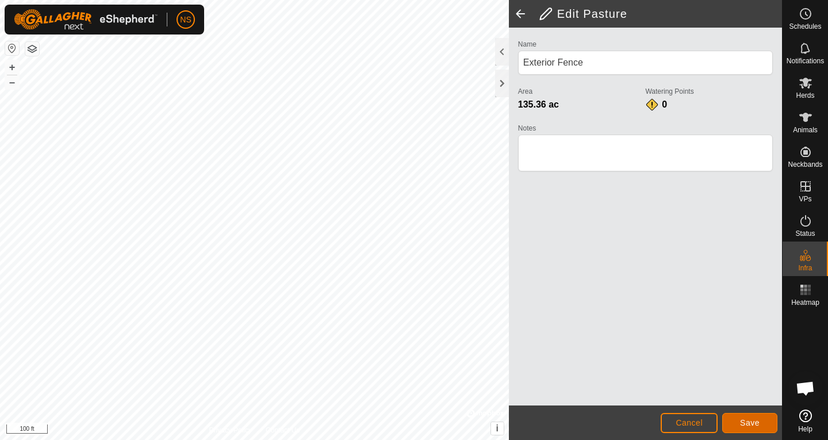
click at [740, 421] on span "Save" at bounding box center [750, 422] width 20 height 9
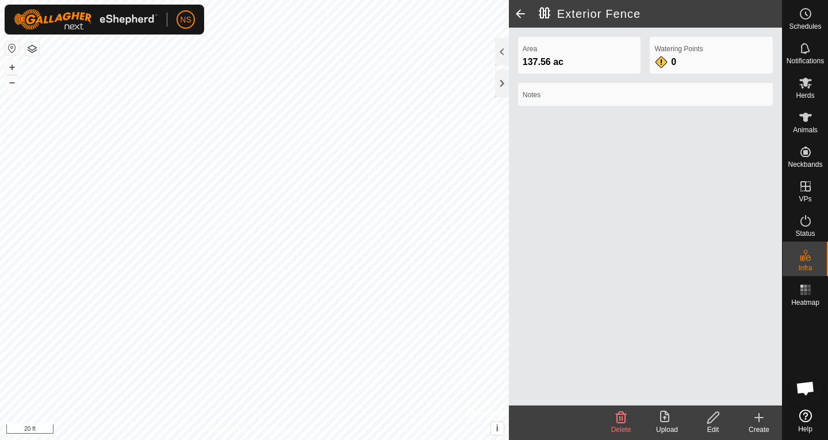
click at [705, 415] on edit-svg-icon at bounding box center [713, 417] width 46 height 14
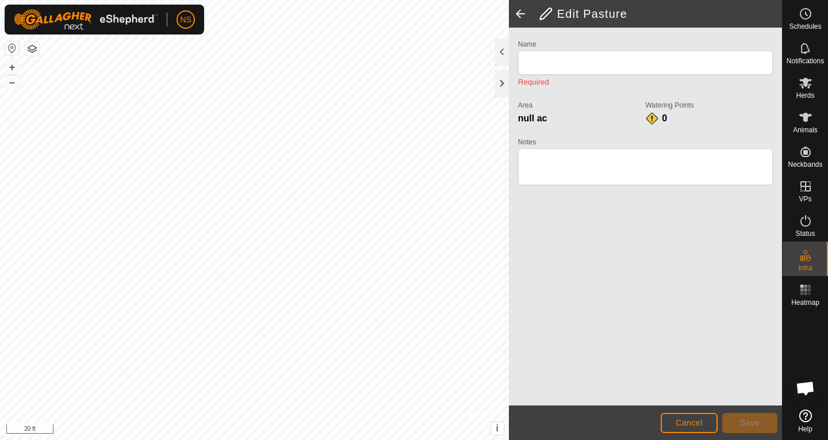
type input "Exterior Fence"
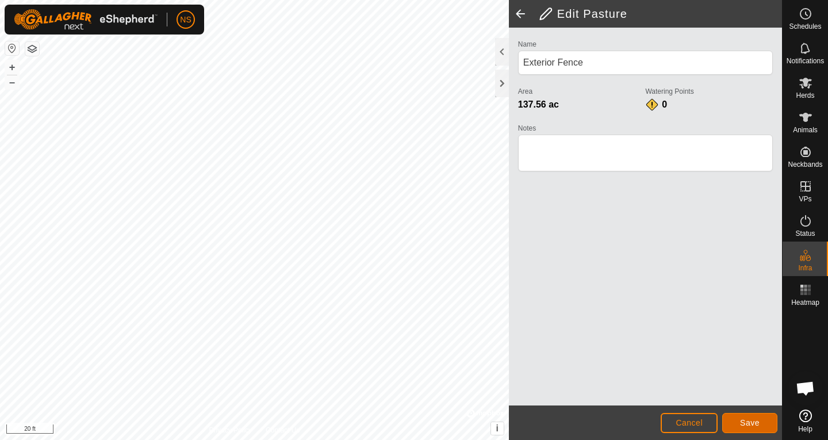
click at [729, 422] on button "Save" at bounding box center [749, 423] width 55 height 20
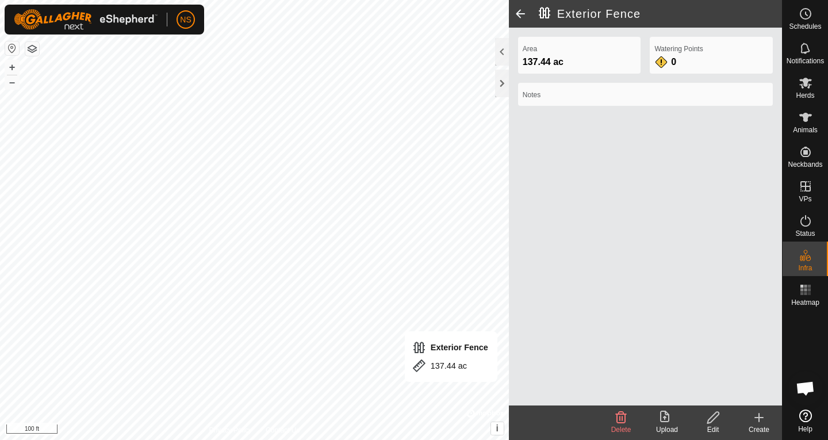
click at [709, 421] on icon at bounding box center [713, 417] width 14 height 14
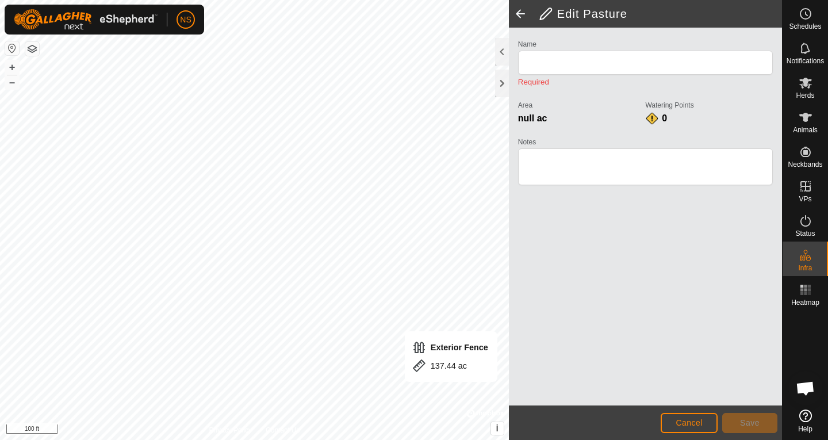
type input "Exterior Fence"
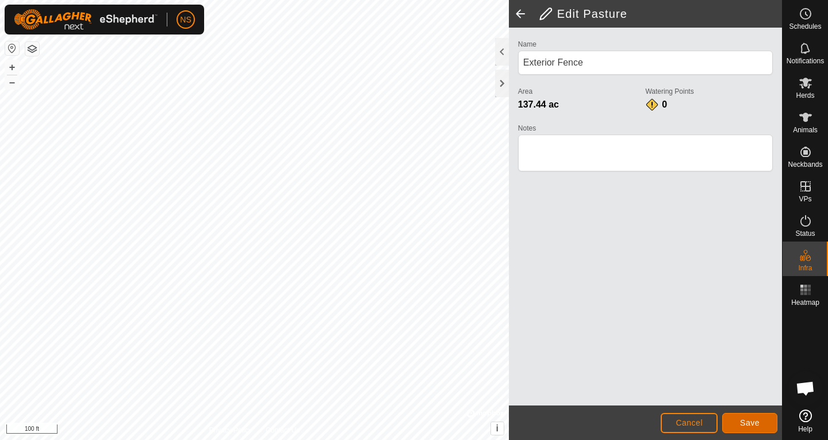
click at [739, 425] on button "Save" at bounding box center [749, 423] width 55 height 20
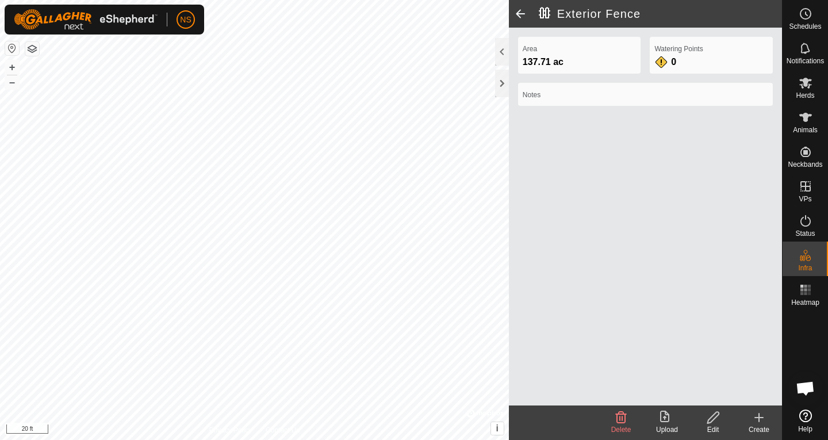
click at [281, 439] on html "NS Schedules Notifications Herds Animals Neckbands VPs Status Infra Heatmap Hel…" at bounding box center [414, 220] width 828 height 440
click at [521, 10] on span at bounding box center [520, 14] width 23 height 28
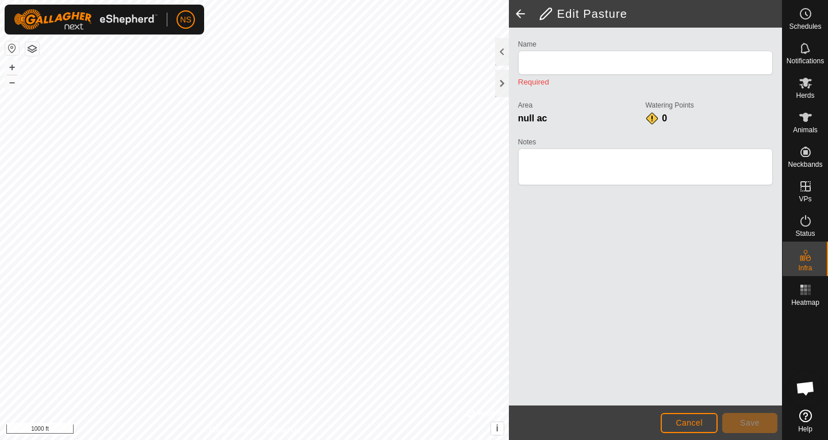
type input "Exterior Fence"
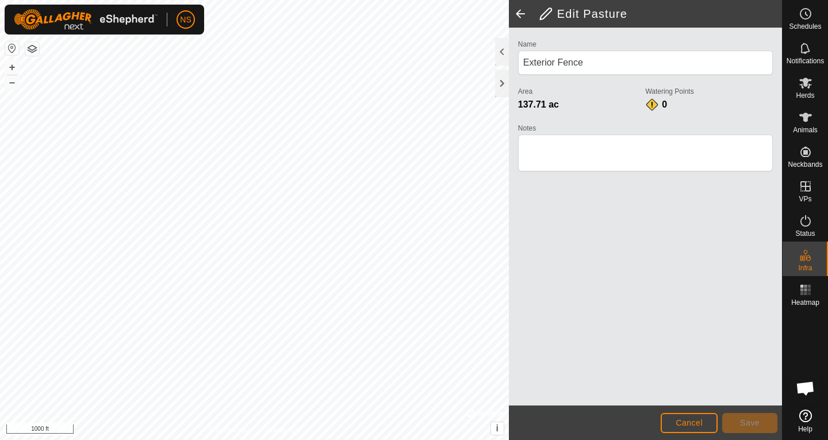
click at [521, 16] on span at bounding box center [520, 14] width 23 height 28
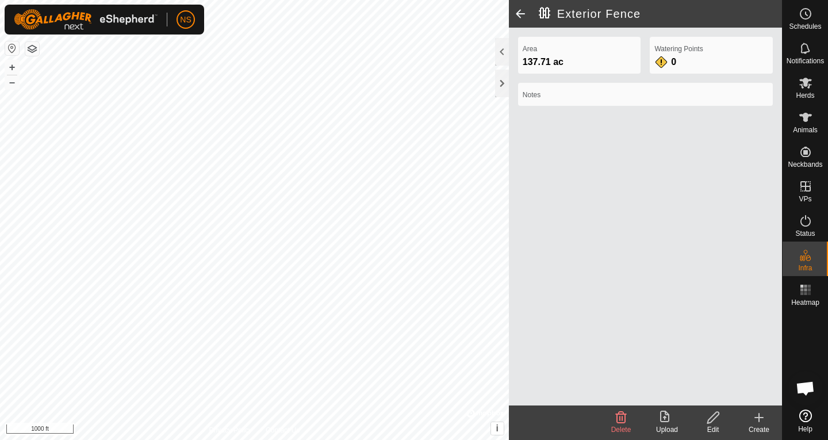
click at [521, 16] on span at bounding box center [520, 14] width 23 height 28
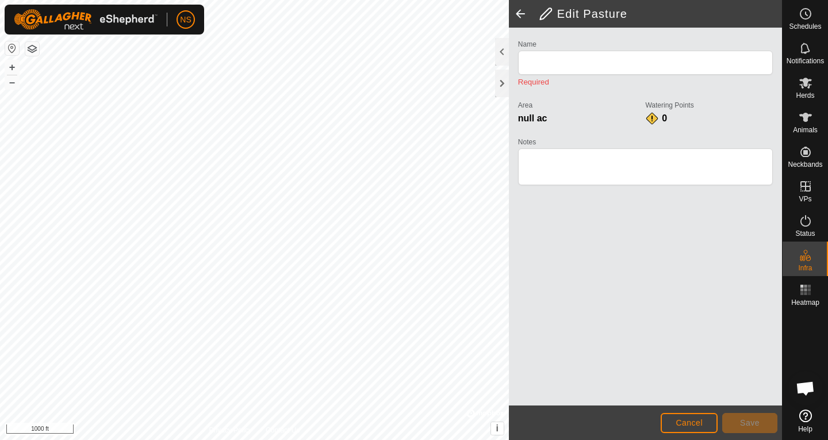
type input "Exterior Fence"
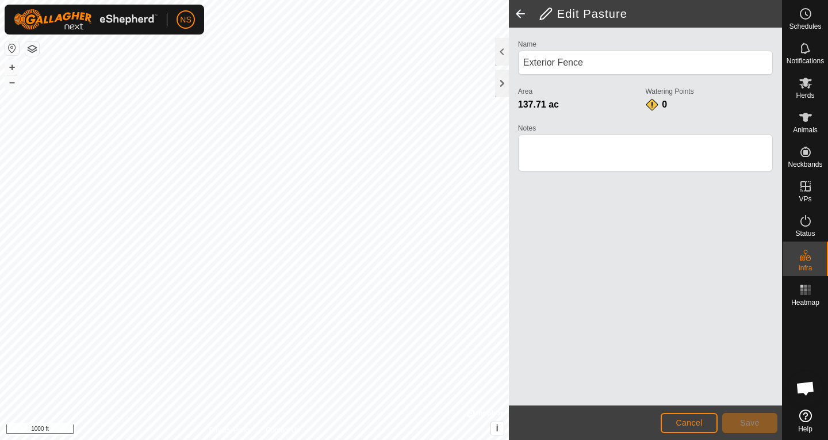
click at [521, 16] on span at bounding box center [520, 14] width 23 height 28
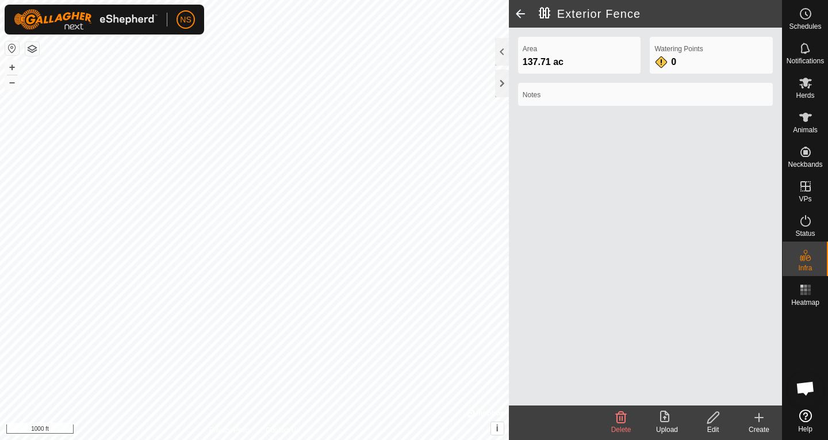
click at [522, 16] on span at bounding box center [520, 14] width 23 height 28
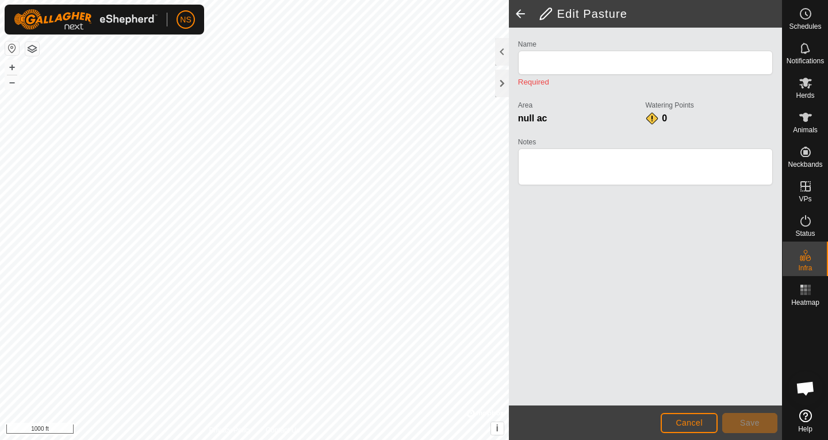
type input "Exterior Fence"
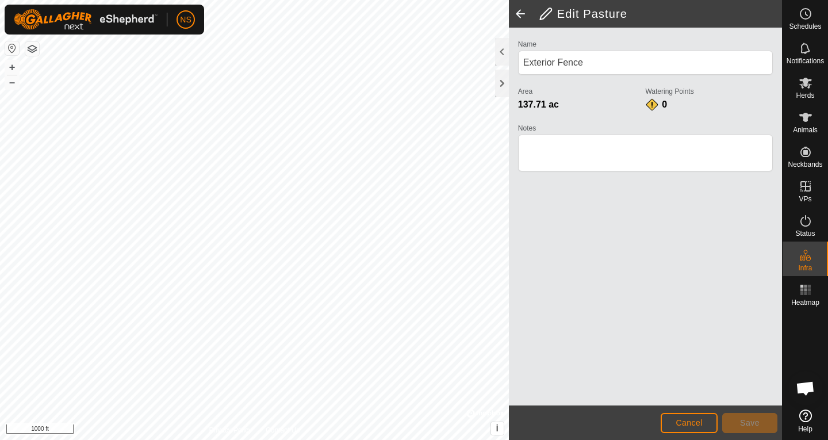
click at [522, 16] on span at bounding box center [520, 14] width 23 height 28
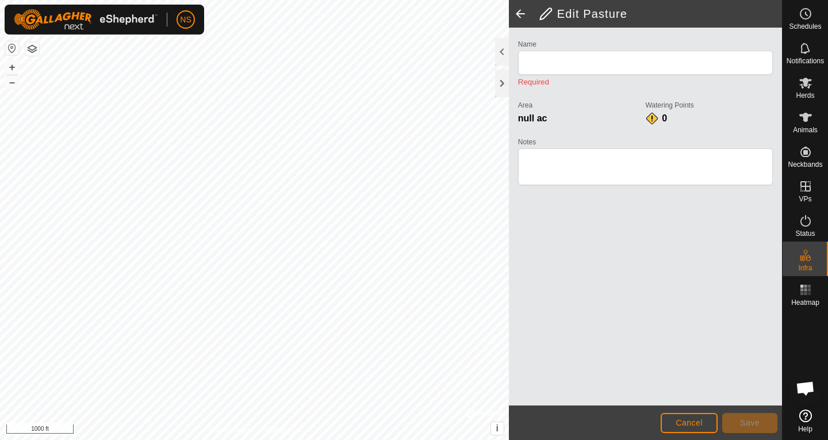
type input "Exterior Fence"
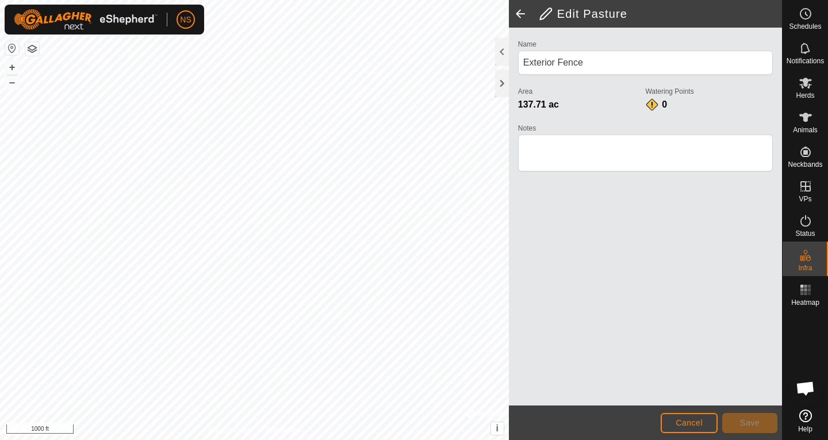
click at [522, 16] on span at bounding box center [520, 14] width 23 height 28
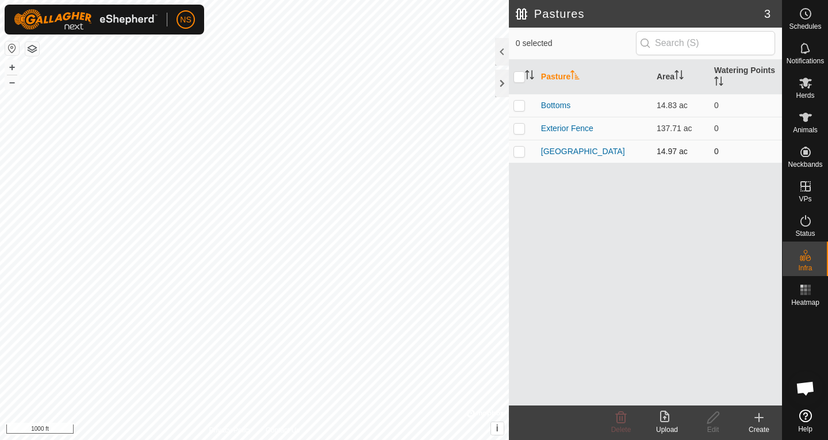
click at [521, 154] on p-checkbox at bounding box center [518, 151] width 11 height 9
checkbox input "true"
click at [518, 128] on p-checkbox at bounding box center [518, 128] width 11 height 9
checkbox input "true"
click at [521, 147] on p-tablecheckbox at bounding box center [518, 151] width 11 height 9
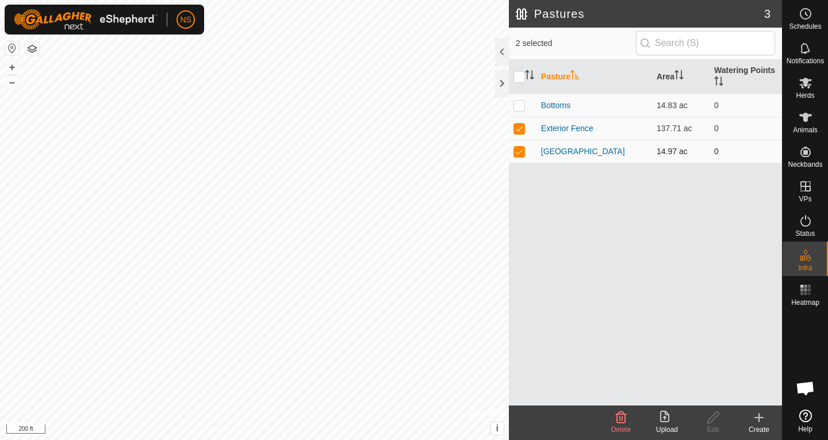
checkbox input "false"
click at [714, 424] on icon at bounding box center [713, 417] width 14 height 14
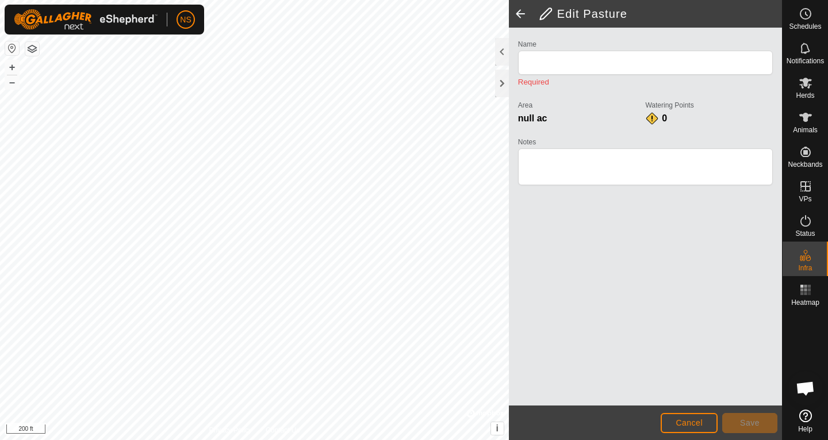
type input "Exterior Fence"
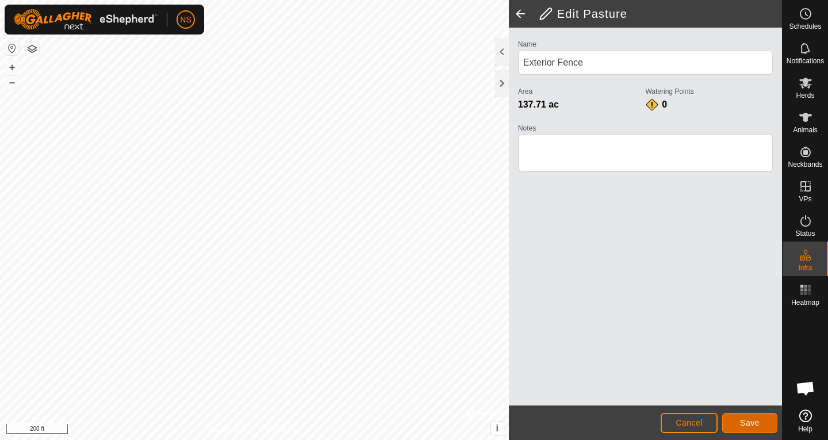
click at [733, 420] on button "Save" at bounding box center [749, 423] width 55 height 20
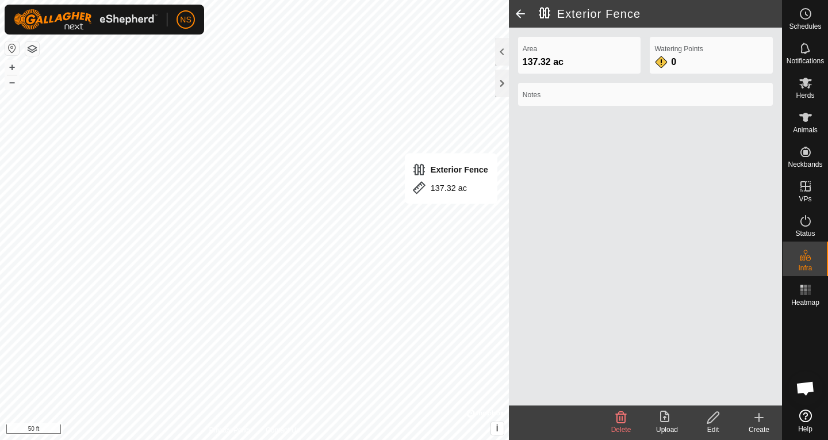
click at [712, 422] on icon at bounding box center [713, 417] width 14 height 14
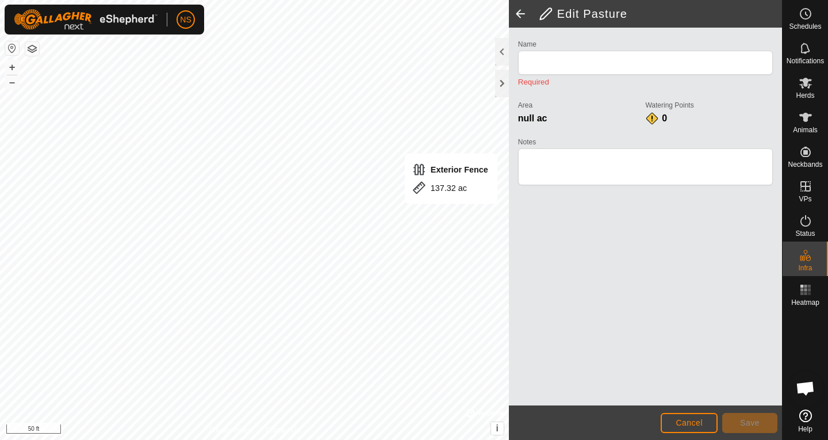
type input "Exterior Fence"
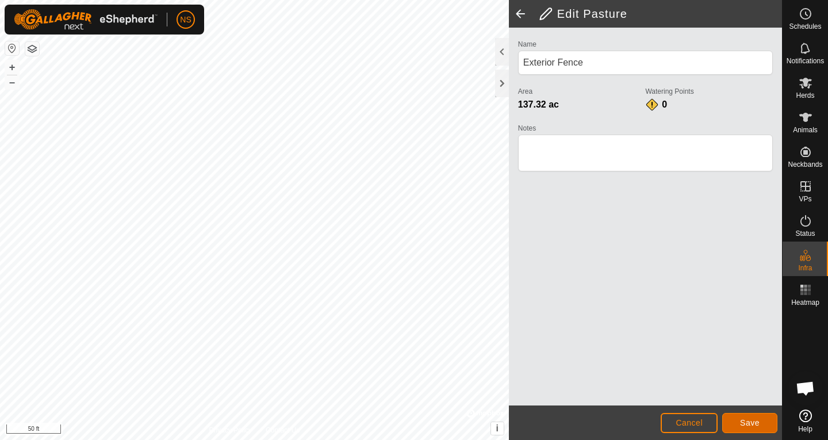
click at [733, 422] on button "Save" at bounding box center [749, 423] width 55 height 20
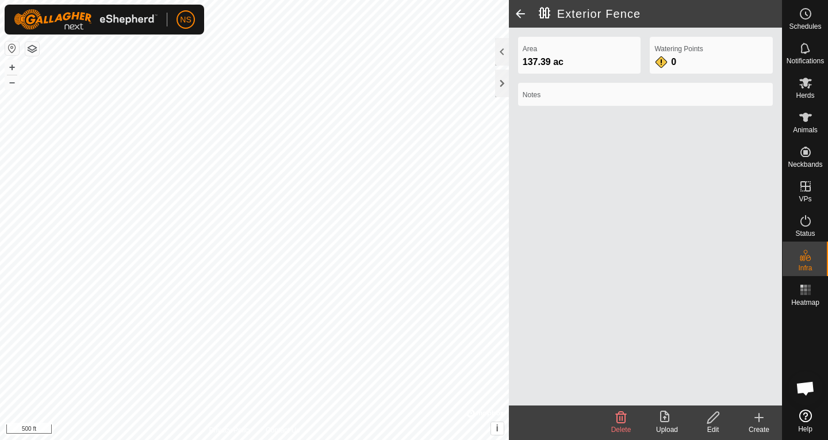
click at [713, 422] on icon at bounding box center [713, 417] width 14 height 14
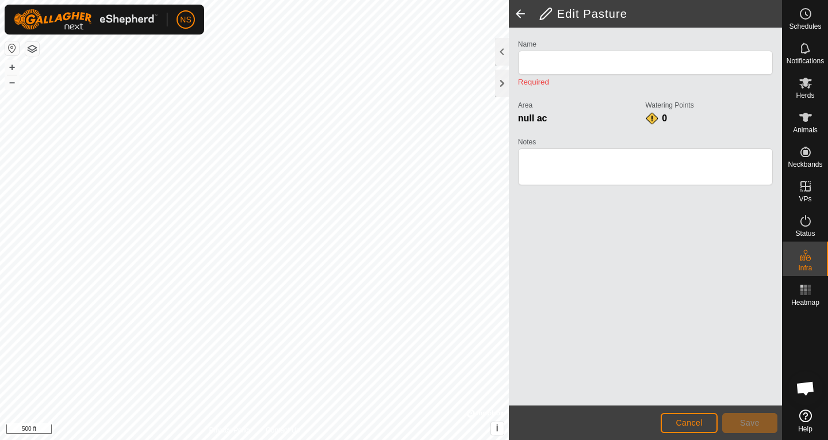
type input "Exterior Fence"
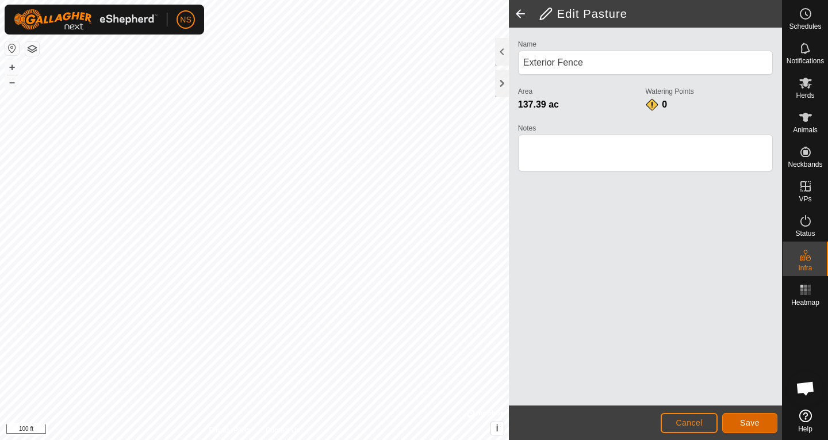
click at [739, 416] on button "Save" at bounding box center [749, 423] width 55 height 20
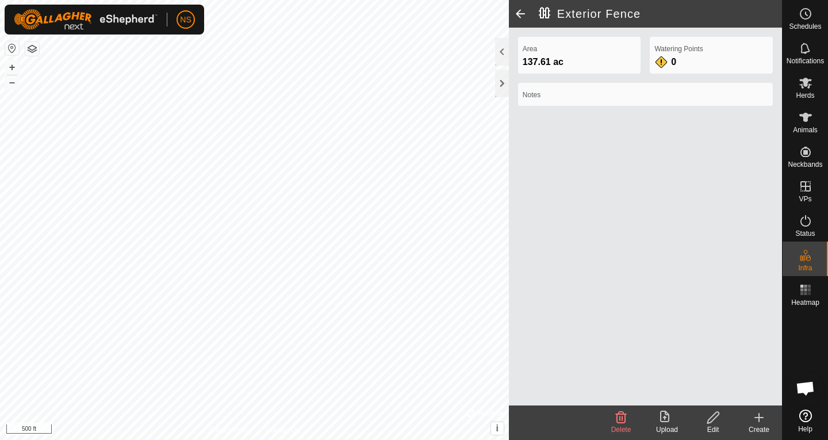
click at [523, 12] on span at bounding box center [520, 14] width 23 height 28
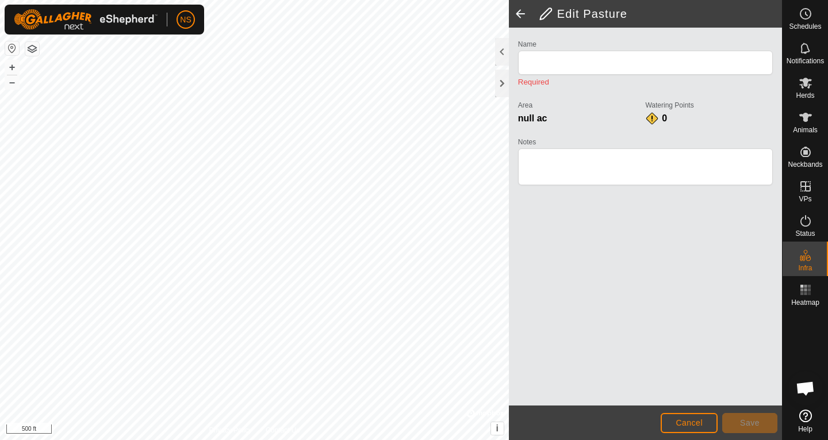
type input "Exterior Fence"
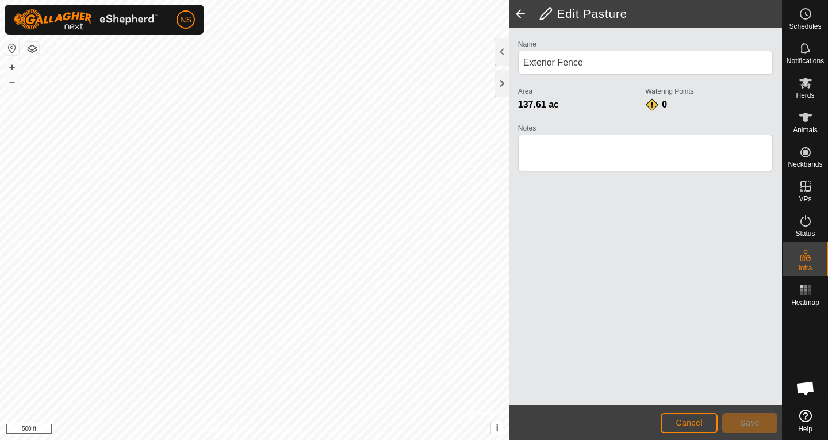
click at [523, 12] on span at bounding box center [520, 14] width 23 height 28
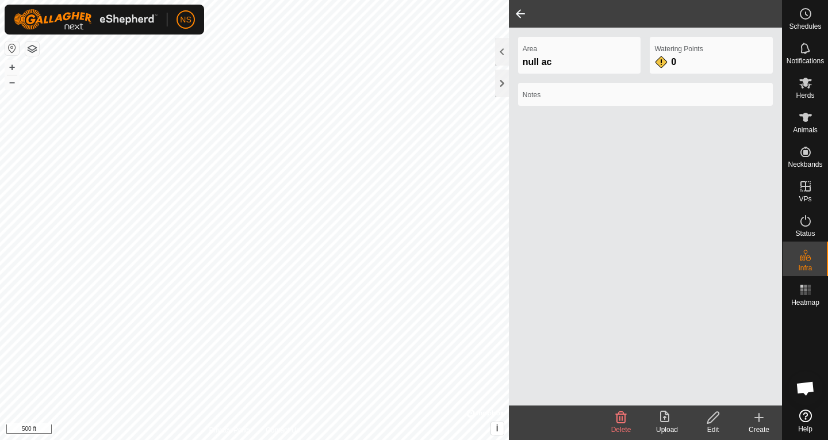
click at [523, 12] on span at bounding box center [520, 14] width 23 height 28
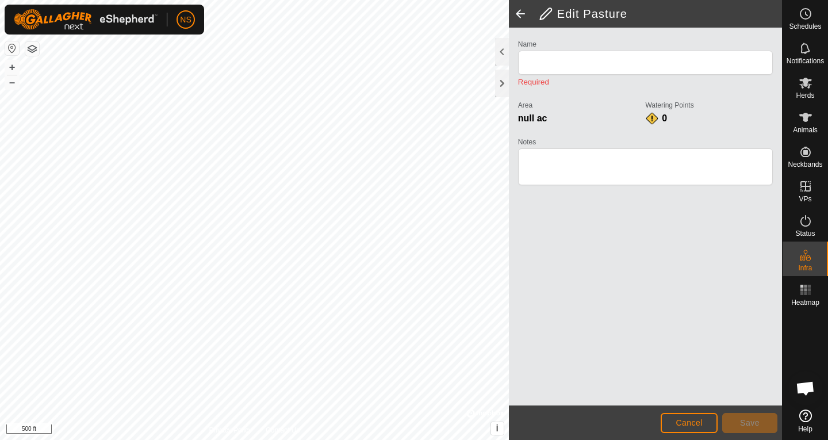
type input "Exterior Fence"
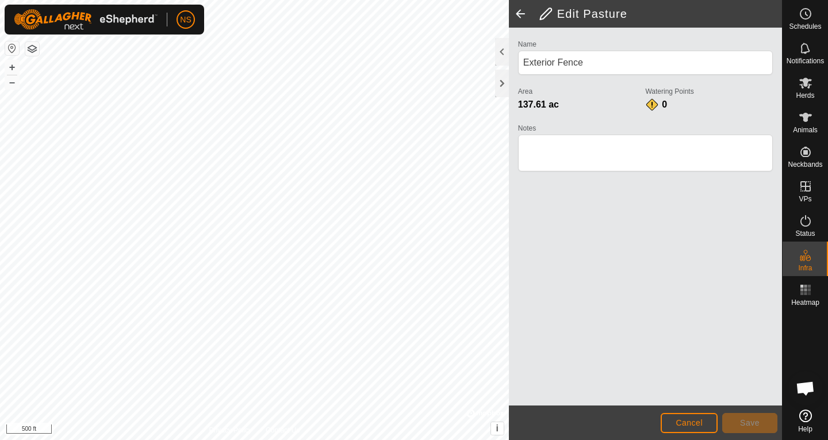
click at [523, 12] on span at bounding box center [520, 14] width 23 height 28
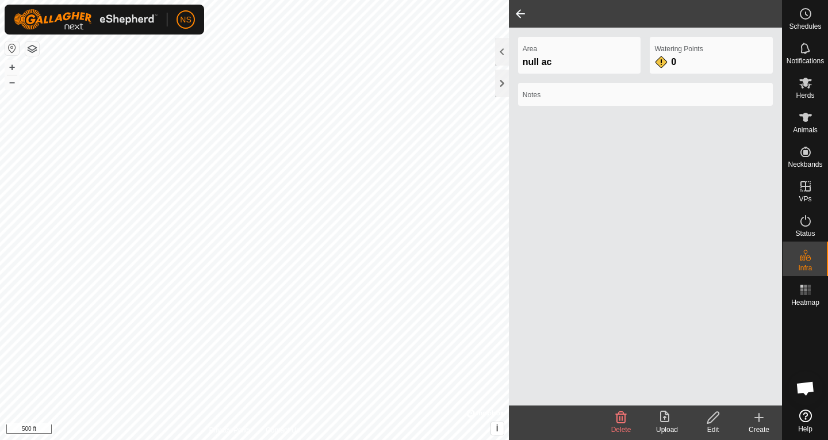
click at [523, 12] on span at bounding box center [520, 14] width 23 height 28
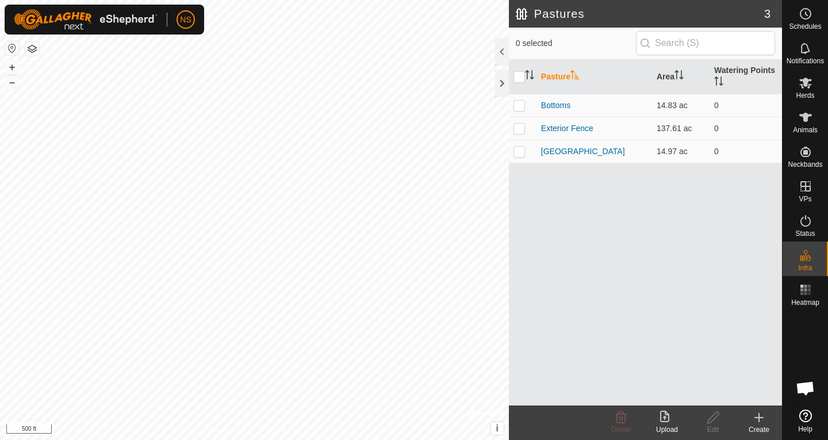
click at [523, 12] on h2 "Pastures" at bounding box center [640, 14] width 248 height 14
click at [802, 88] on icon at bounding box center [805, 83] width 13 height 11
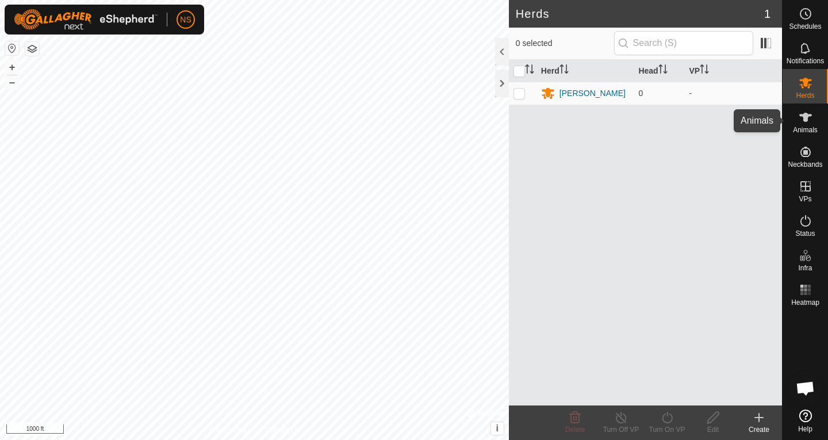
click at [805, 114] on icon at bounding box center [805, 117] width 13 height 9
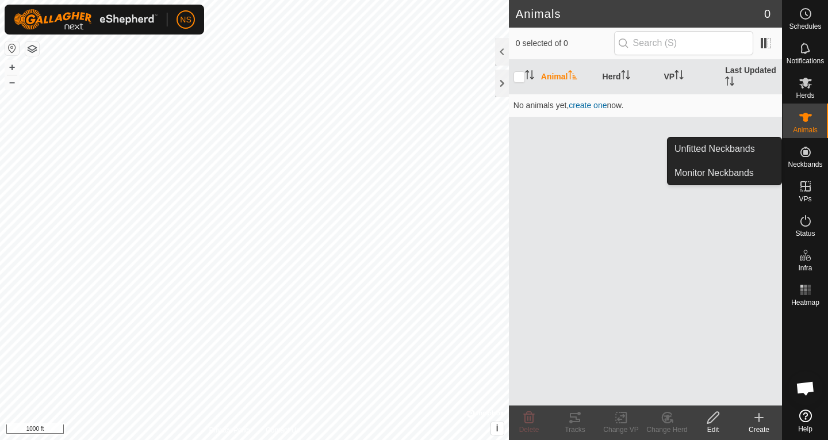
click at [810, 152] on icon at bounding box center [805, 152] width 14 height 14
click at [808, 153] on icon at bounding box center [805, 152] width 14 height 14
click at [706, 153] on link "Unfitted Neckbands" at bounding box center [724, 148] width 114 height 23
